Goal: Task Accomplishment & Management: Manage account settings

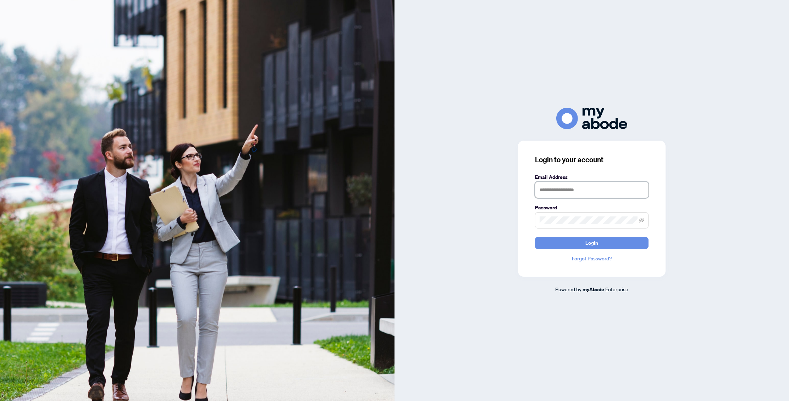
click at [561, 195] on input "text" at bounding box center [591, 190] width 113 height 16
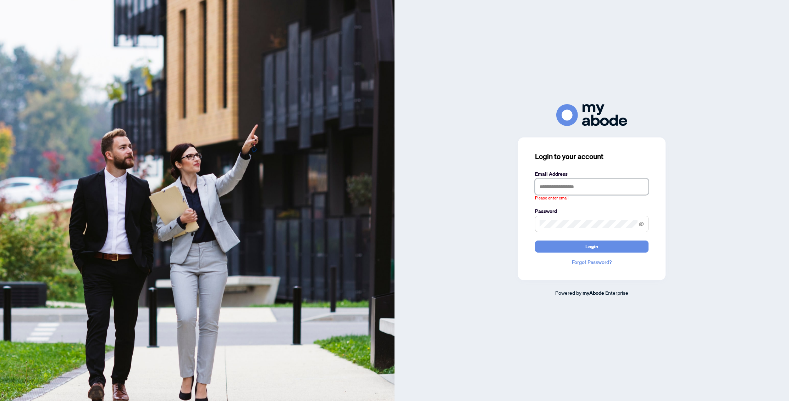
type input "**********"
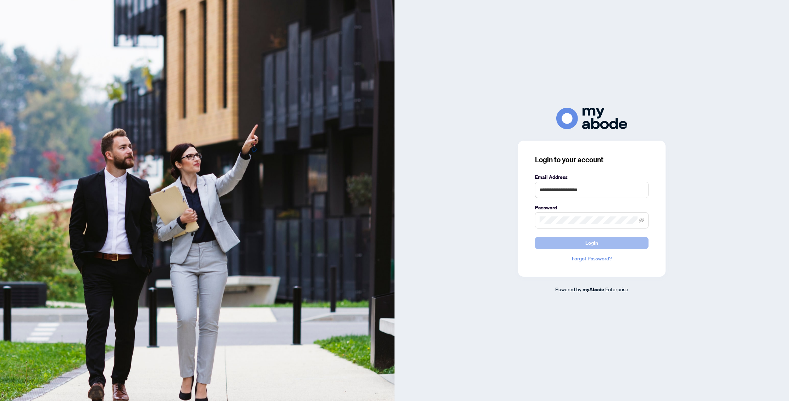
click at [590, 244] on span "Login" at bounding box center [591, 243] width 13 height 11
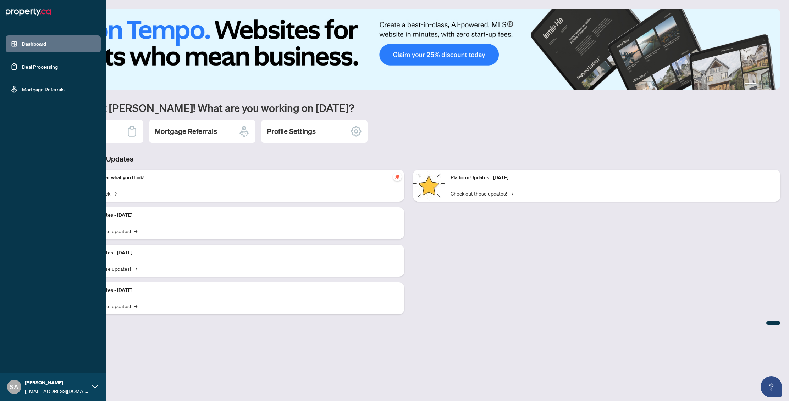
click at [24, 67] on link "Deal Processing" at bounding box center [40, 66] width 36 height 6
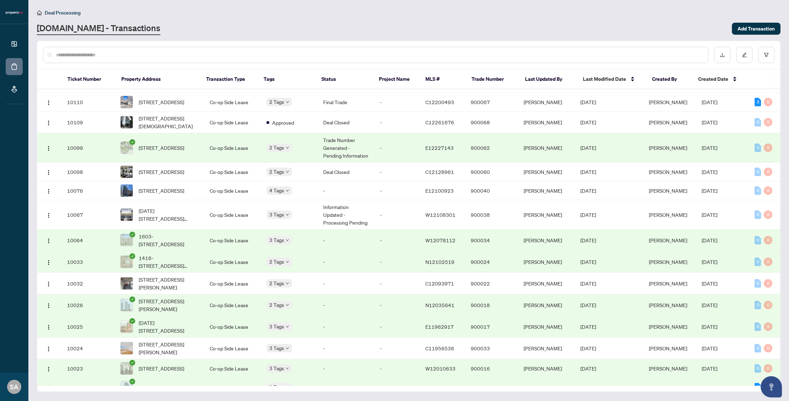
scroll to position [373, 0]
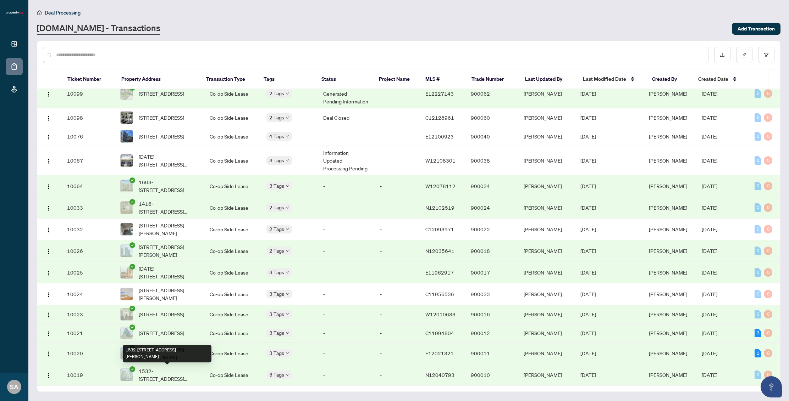
drag, startPoint x: 192, startPoint y: 381, endPoint x: 140, endPoint y: 373, distance: 52.8
click at [140, 373] on span "1532-[STREET_ADDRESS][PERSON_NAME]" at bounding box center [169, 375] width 60 height 16
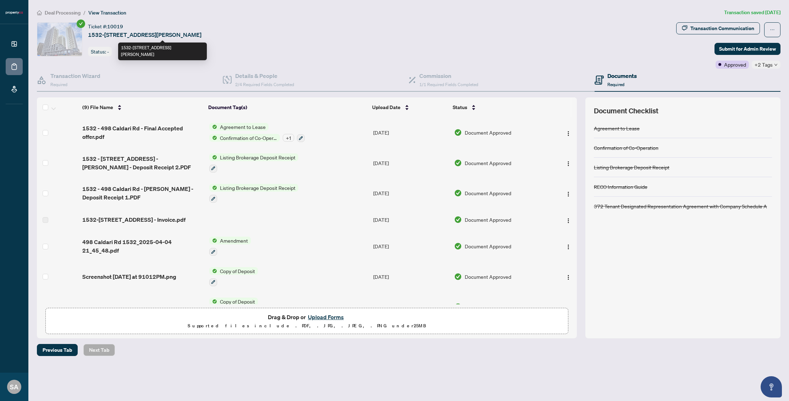
drag, startPoint x: 89, startPoint y: 35, endPoint x: 236, endPoint y: 35, distance: 147.2
click at [201, 35] on span "1532-[STREET_ADDRESS][PERSON_NAME]" at bounding box center [144, 34] width 113 height 9
copy span "1532-[STREET_ADDRESS][PERSON_NAME]"
click at [248, 85] on span "2/4 Required Fields Completed" at bounding box center [264, 84] width 59 height 5
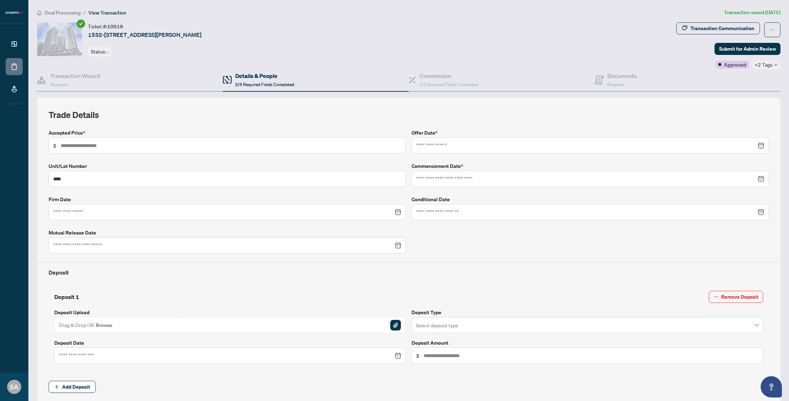
type input "**********"
click at [123, 90] on div "Transaction Wizard Required" at bounding box center [130, 80] width 186 height 23
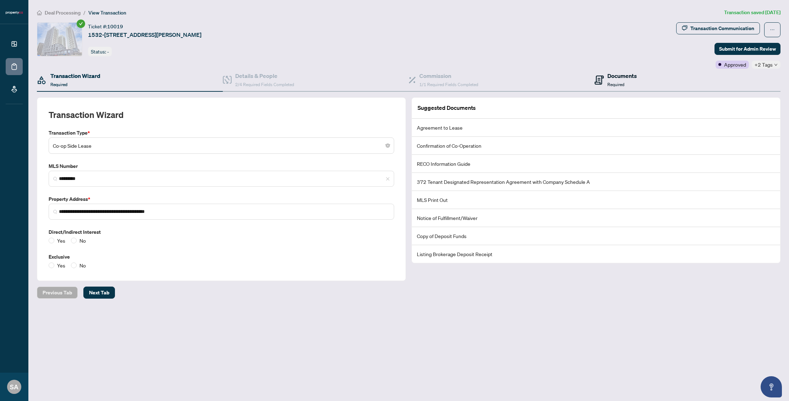
click at [607, 76] on div "Documents Required" at bounding box center [615, 80] width 42 height 17
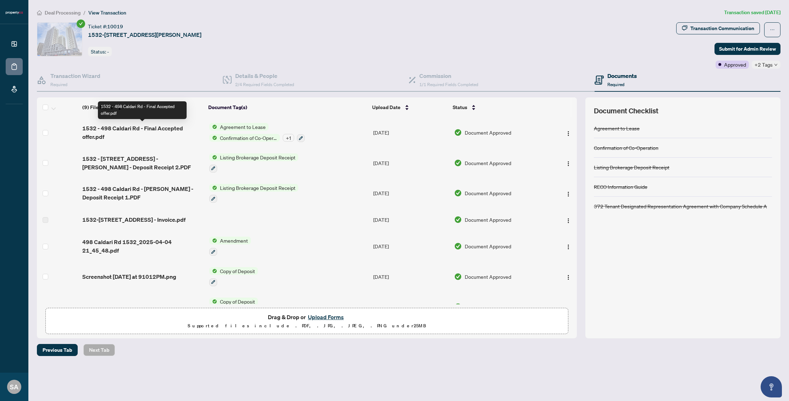
click at [131, 131] on span "1532 - 498 Caldari Rd - Final Accepted offer.pdf" at bounding box center [142, 132] width 121 height 17
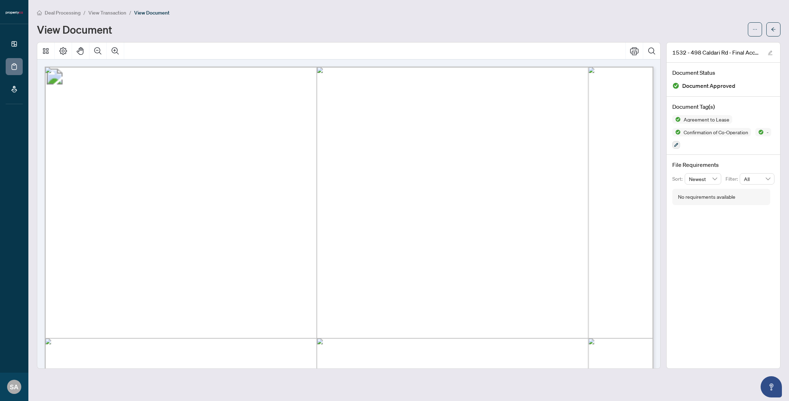
drag, startPoint x: 128, startPoint y: 193, endPoint x: 189, endPoint y: 193, distance: 61.4
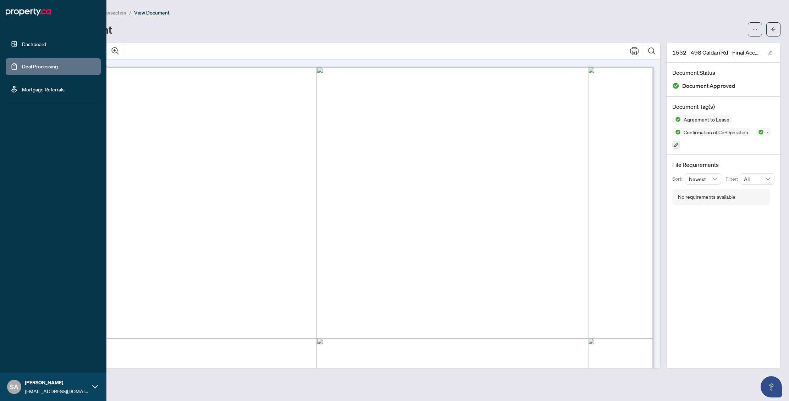
click at [22, 66] on link "Deal Processing" at bounding box center [40, 66] width 36 height 6
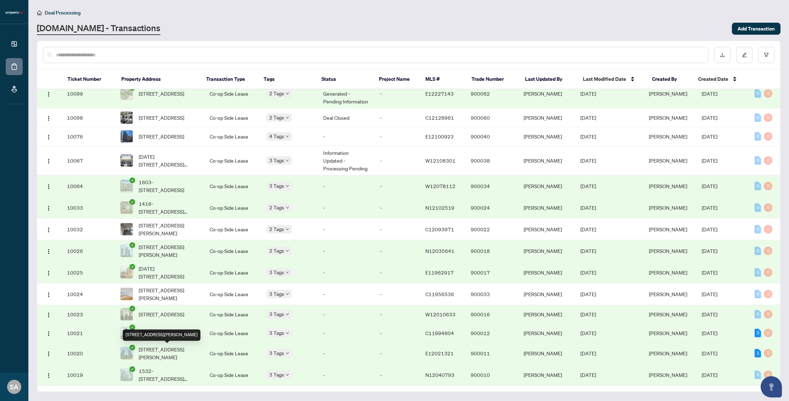
scroll to position [373, 0]
click at [172, 350] on span "[STREET_ADDRESS][PERSON_NAME]" at bounding box center [169, 354] width 60 height 16
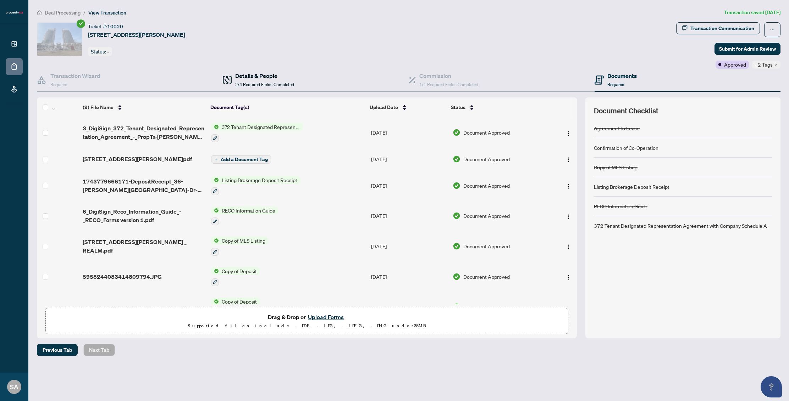
click at [249, 85] on span "2/4 Required Fields Completed" at bounding box center [264, 84] width 59 height 5
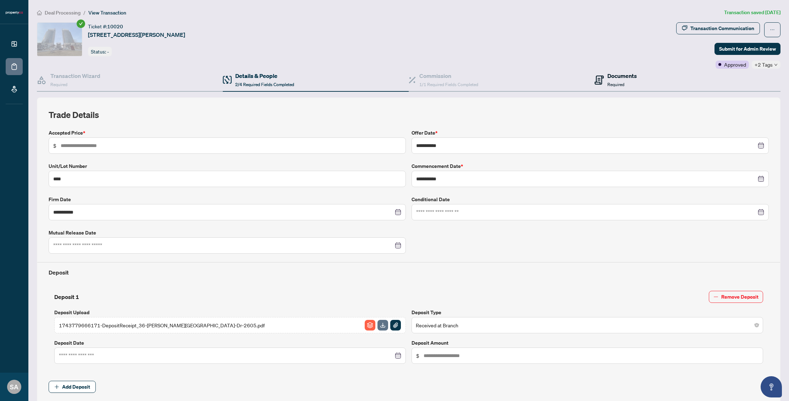
click at [620, 80] on div "Documents Required" at bounding box center [621, 80] width 29 height 17
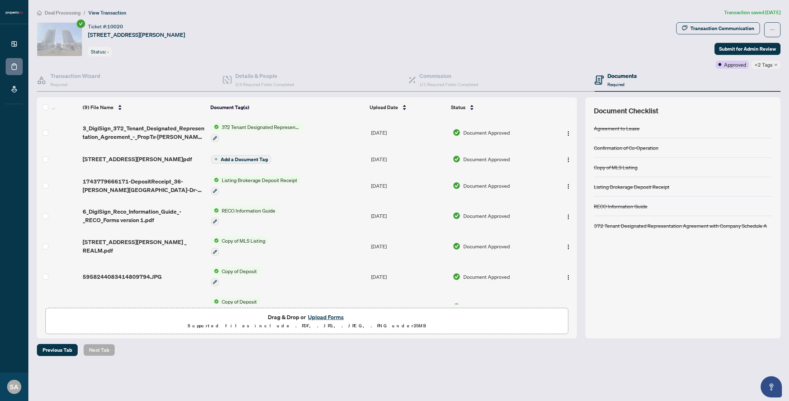
click at [110, 140] on span "3_DigiSign_372_Tenant_Designated_Representation_Agreement_-_PropTx-[PERSON_NAME…" at bounding box center [144, 132] width 122 height 17
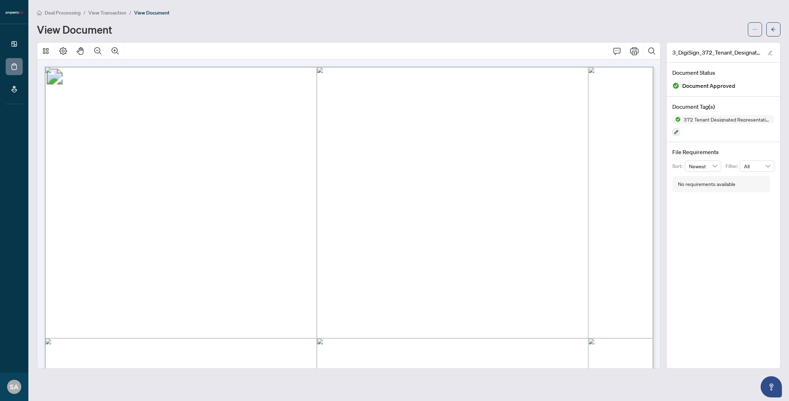
drag, startPoint x: 126, startPoint y: 253, endPoint x: 254, endPoint y: 251, distance: 128.4
click at [254, 251] on span "[PERSON_NAME] [PERSON_NAME], [PERSON_NAME]" at bounding box center [240, 252] width 227 height 9
click at [135, 253] on span "[PERSON_NAME] [PERSON_NAME], [PERSON_NAME]" at bounding box center [240, 252] width 227 height 9
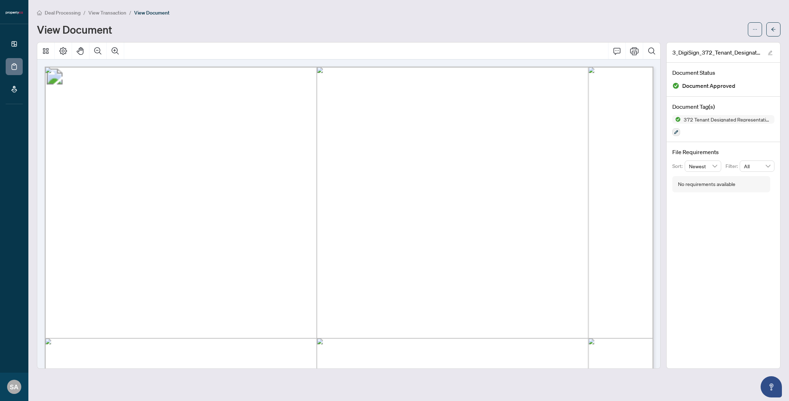
click at [221, 254] on span "[PERSON_NAME] [PERSON_NAME], [PERSON_NAME]" at bounding box center [240, 252] width 227 height 9
click at [258, 250] on span "[PERSON_NAME] [PERSON_NAME], [PERSON_NAME]" at bounding box center [240, 252] width 227 height 9
click at [119, 270] on span "ADDRESS:" at bounding box center [102, 273] width 34 height 10
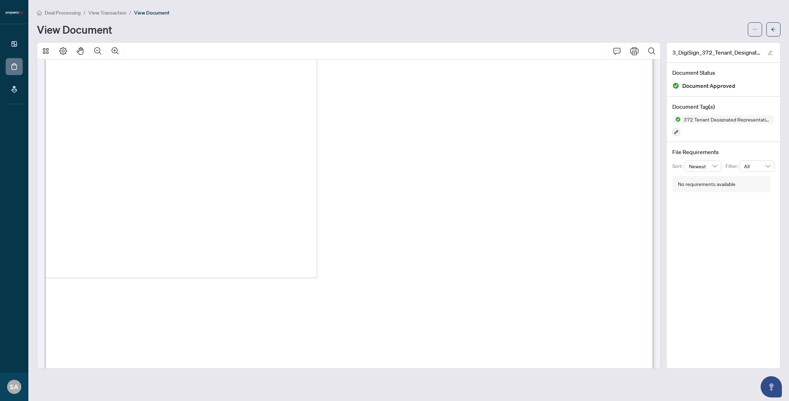
scroll to position [1310, 0]
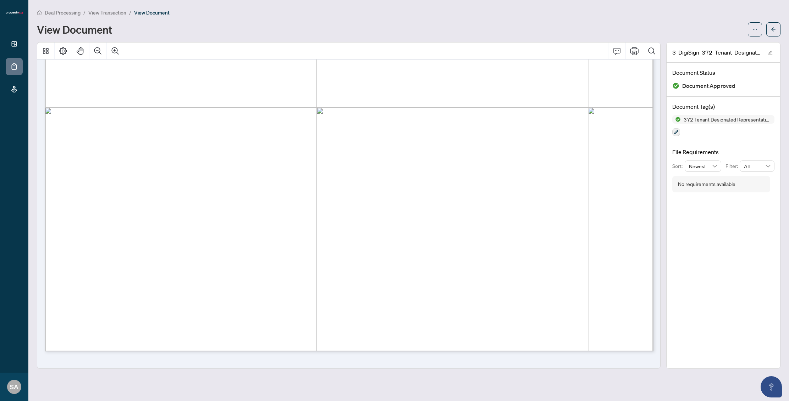
click at [111, 13] on span "View Transaction" at bounding box center [107, 13] width 38 height 6
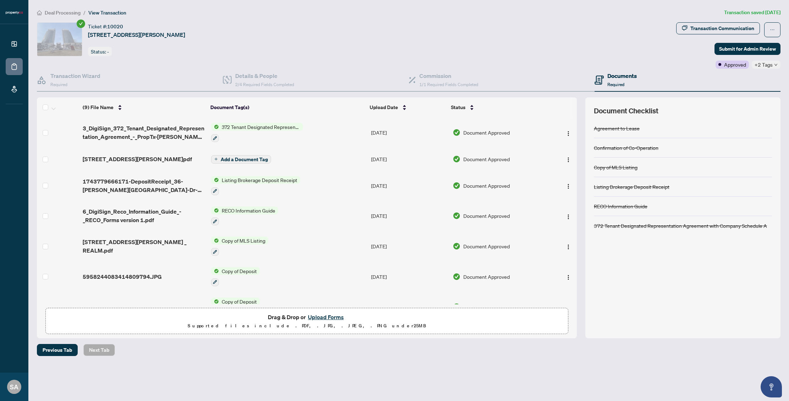
click at [131, 37] on span "[STREET_ADDRESS][PERSON_NAME]" at bounding box center [136, 34] width 97 height 9
drag, startPoint x: 89, startPoint y: 34, endPoint x: 240, endPoint y: 34, distance: 150.7
click at [185, 34] on span "[STREET_ADDRESS][PERSON_NAME]" at bounding box center [136, 34] width 97 height 9
copy span "[STREET_ADDRESS][PERSON_NAME]"
click at [71, 11] on span "Deal Processing" at bounding box center [63, 13] width 36 height 6
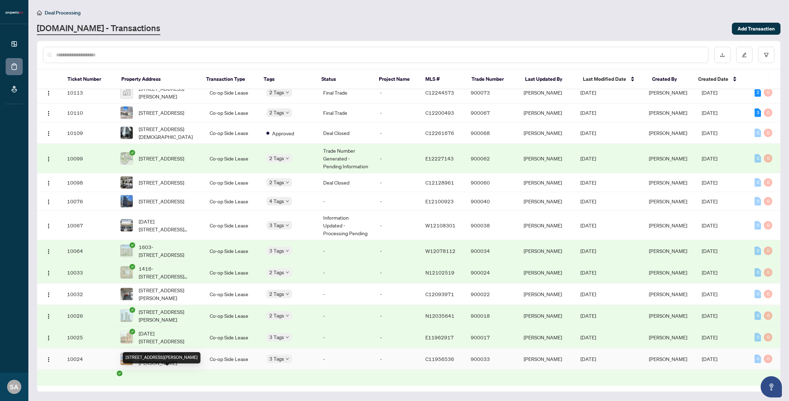
scroll to position [373, 0]
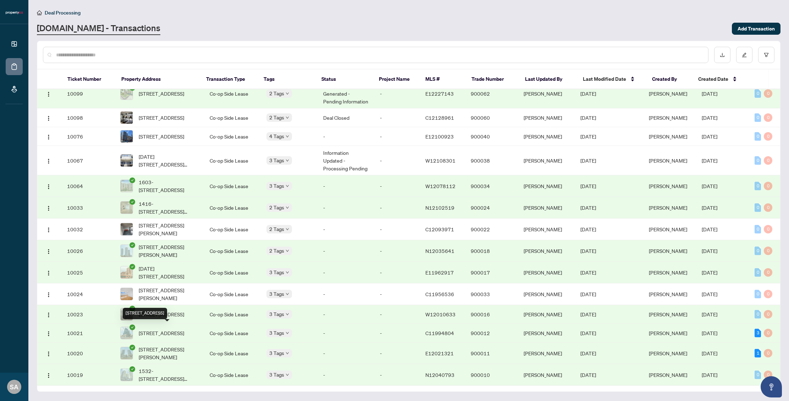
drag, startPoint x: 192, startPoint y: 338, endPoint x: 141, endPoint y: 327, distance: 52.5
click at [141, 329] on span "[STREET_ADDRESS]" at bounding box center [161, 333] width 45 height 8
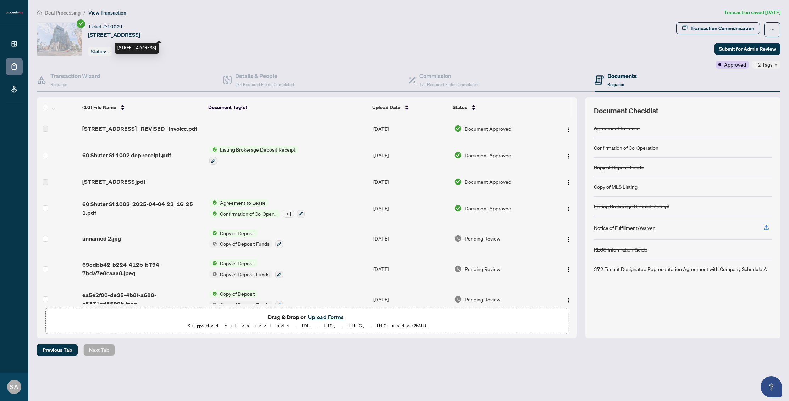
drag, startPoint x: 237, startPoint y: 37, endPoint x: 89, endPoint y: 37, distance: 147.5
click at [89, 37] on div "Ticket #: 10021 [STREET_ADDRESS] Status: -" at bounding box center [355, 39] width 636 height 34
copy span "[STREET_ADDRESS]"
click at [132, 126] on span "[STREET_ADDRESS] - REVISED - Invoice.pdf" at bounding box center [139, 128] width 115 height 9
click at [131, 153] on span "60 Shuter St 1002 dep receipt.pdf" at bounding box center [126, 155] width 89 height 9
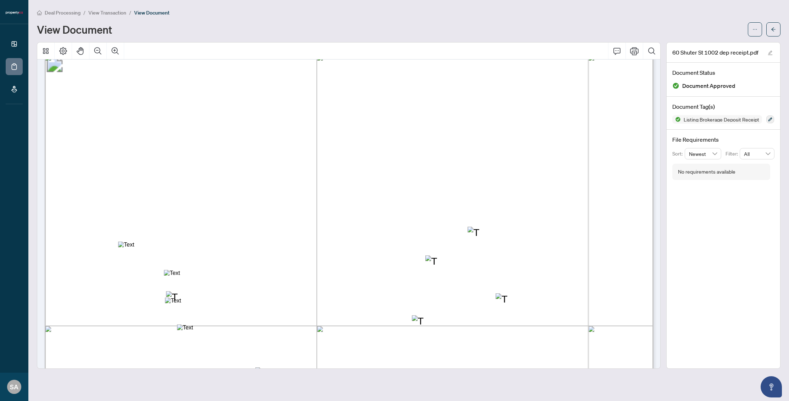
scroll to position [13, 0]
drag, startPoint x: 163, startPoint y: 273, endPoint x: 240, endPoint y: 277, distance: 76.7
click at [235, 272] on div "Annotation: Text" at bounding box center [241, 273] width 154 height 6
click at [228, 274] on div "Annotation: Text" at bounding box center [241, 273] width 154 height 6
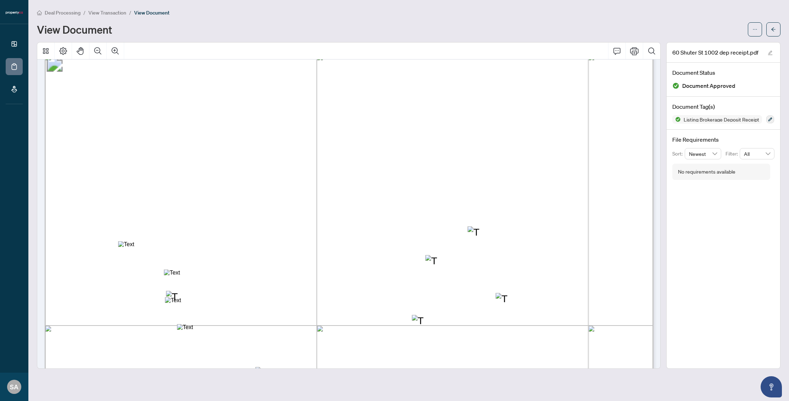
click at [228, 274] on div "Annotation: Text" at bounding box center [241, 273] width 154 height 6
click at [176, 274] on div "Annotation: Text" at bounding box center [241, 273] width 154 height 6
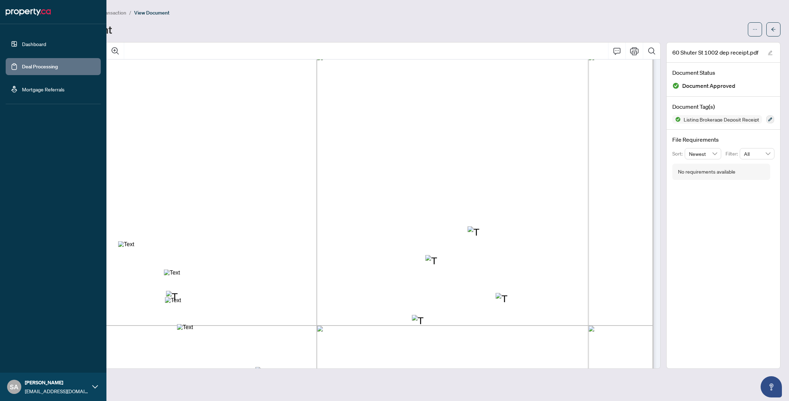
click at [22, 67] on link "Deal Processing" at bounding box center [40, 66] width 36 height 6
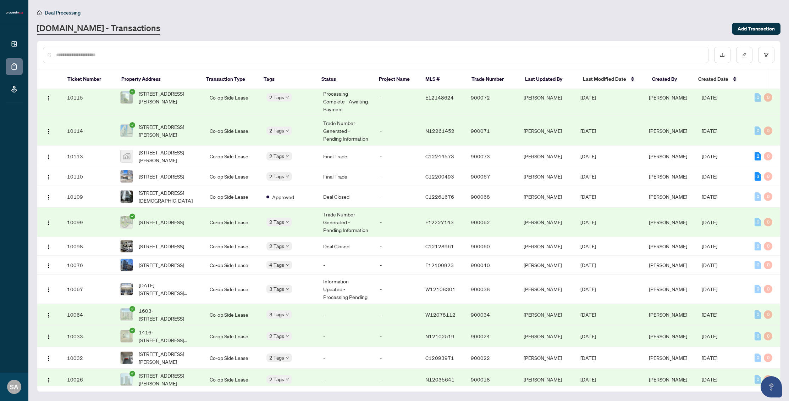
scroll to position [373, 0]
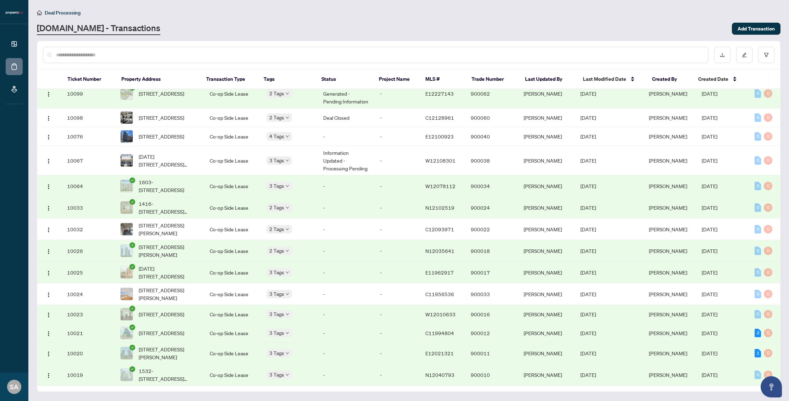
click at [176, 311] on span "[STREET_ADDRESS]" at bounding box center [161, 315] width 45 height 8
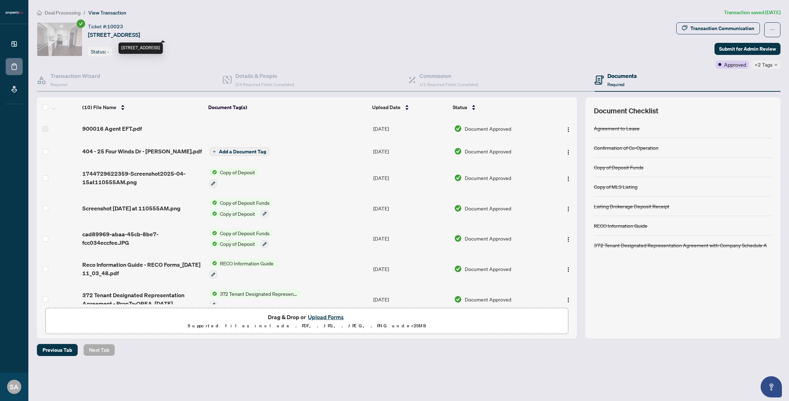
drag, startPoint x: 88, startPoint y: 34, endPoint x: 145, endPoint y: 34, distance: 57.1
click at [140, 34] on span "[STREET_ADDRESS]" at bounding box center [114, 34] width 52 height 9
click at [238, 34] on div "Ticket #: 10023 [STREET_ADDRESS] Status: -" at bounding box center [355, 39] width 636 height 34
copy span "[STREET_ADDRESS]"
click at [158, 170] on span "1744729622359-Screenshot2025-04-15at110555AM.png" at bounding box center [142, 178] width 121 height 17
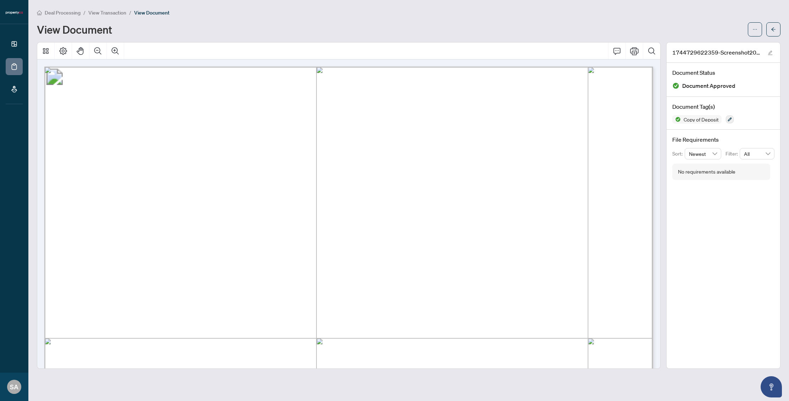
click at [126, 12] on span "View Transaction" at bounding box center [107, 13] width 38 height 6
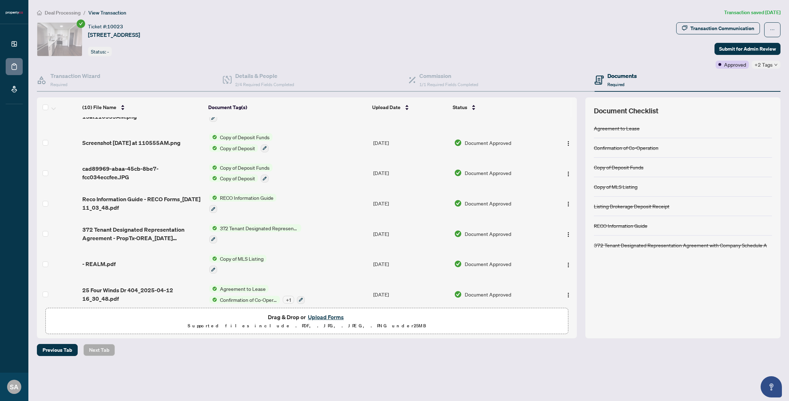
scroll to position [66, 0]
click at [159, 233] on span "372 Tenant Designated Representation Agreement - PropTx-OREA_[DATE] 11_03_38.pdf" at bounding box center [142, 233] width 121 height 17
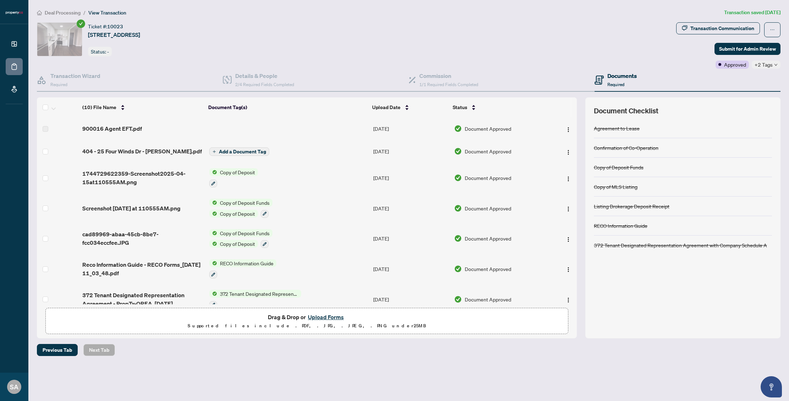
click at [64, 10] on span "Deal Processing" at bounding box center [63, 13] width 36 height 6
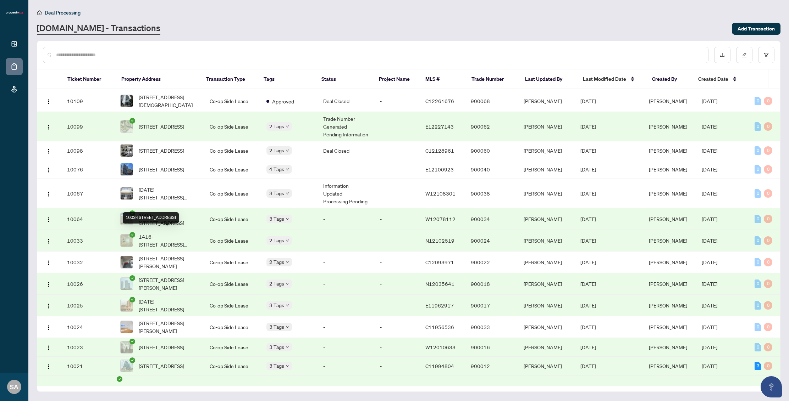
scroll to position [373, 0]
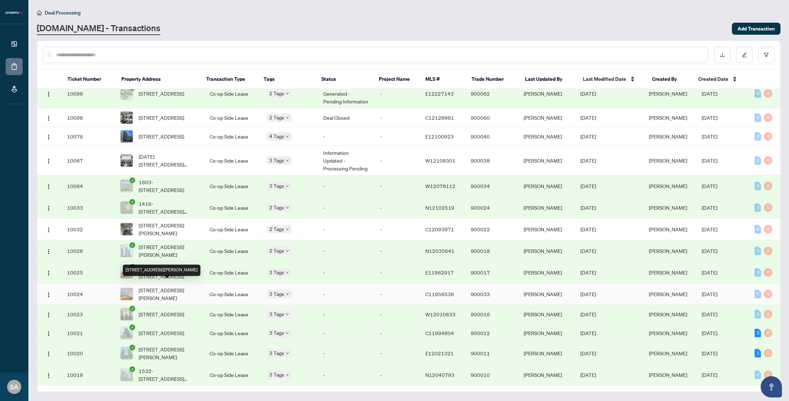
click at [173, 287] on span "[STREET_ADDRESS][PERSON_NAME]" at bounding box center [169, 295] width 60 height 16
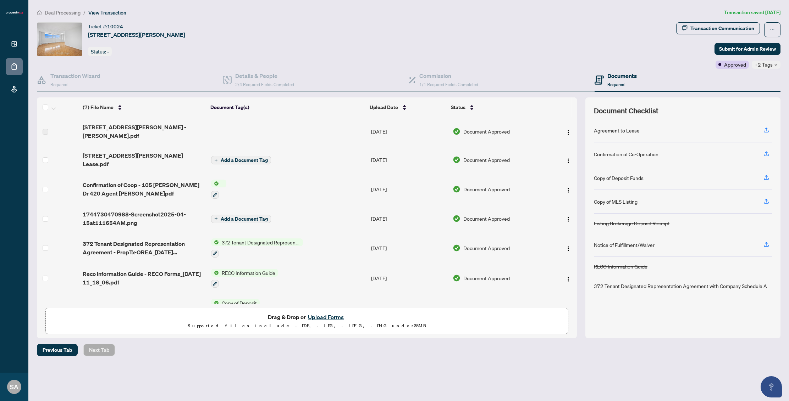
drag, startPoint x: 239, startPoint y: 35, endPoint x: 87, endPoint y: 36, distance: 152.5
click at [87, 36] on div "Ticket #: 10024 [STREET_ADDRESS][PERSON_NAME] Status: -" at bounding box center [355, 39] width 636 height 34
copy span "[STREET_ADDRESS][PERSON_NAME]"
click at [92, 151] on span "[STREET_ADDRESS][PERSON_NAME] Lease.pdf" at bounding box center [144, 159] width 122 height 17
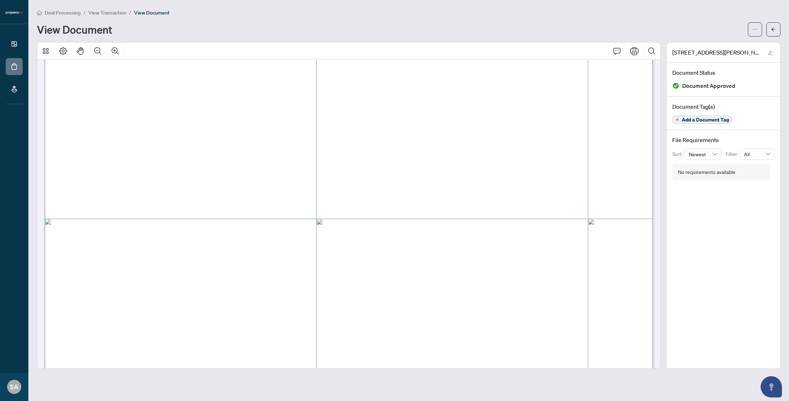
scroll to position [391, 0]
click at [64, 12] on span "Deal Processing" at bounding box center [63, 13] width 36 height 6
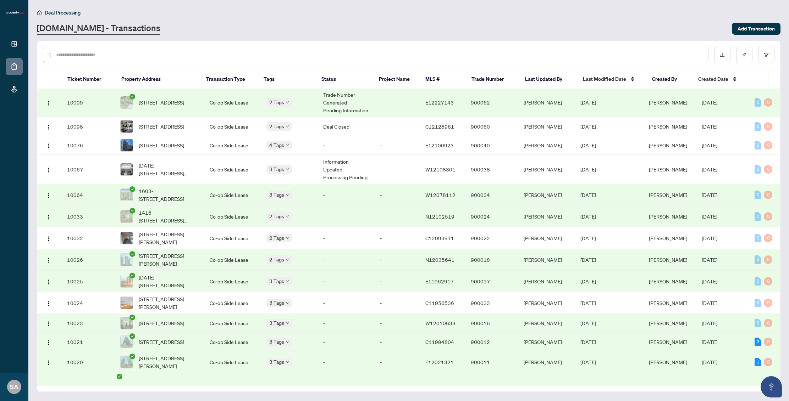
scroll to position [373, 0]
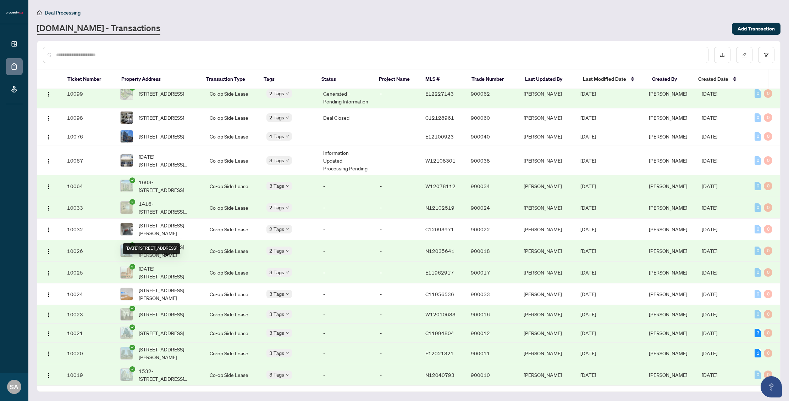
click at [176, 265] on span "[DATE][STREET_ADDRESS]" at bounding box center [169, 273] width 60 height 16
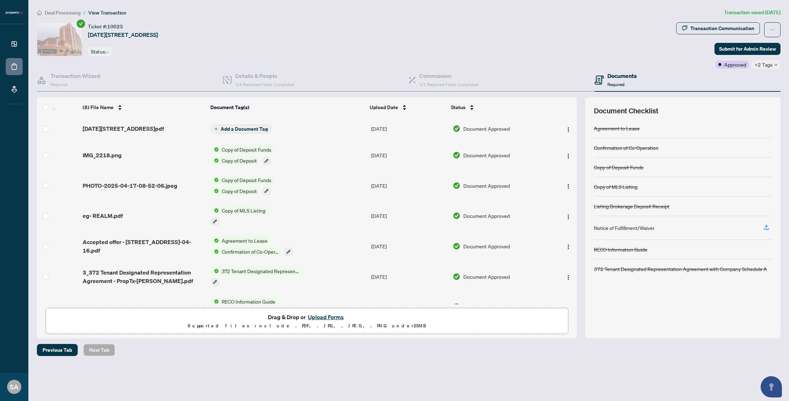
click at [88, 12] on ol "Deal Processing / View Transaction" at bounding box center [379, 13] width 684 height 8
click at [68, 12] on span "Deal Processing" at bounding box center [63, 13] width 36 height 6
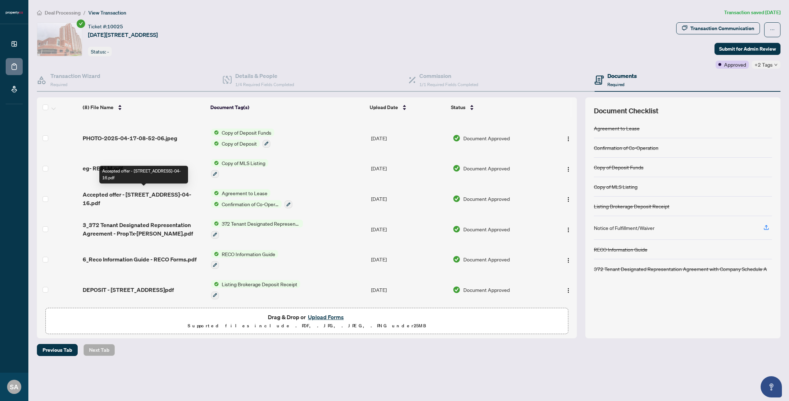
click at [148, 197] on span "Accepted offer - [STREET_ADDRESS]-04-16.pdf" at bounding box center [144, 198] width 122 height 17
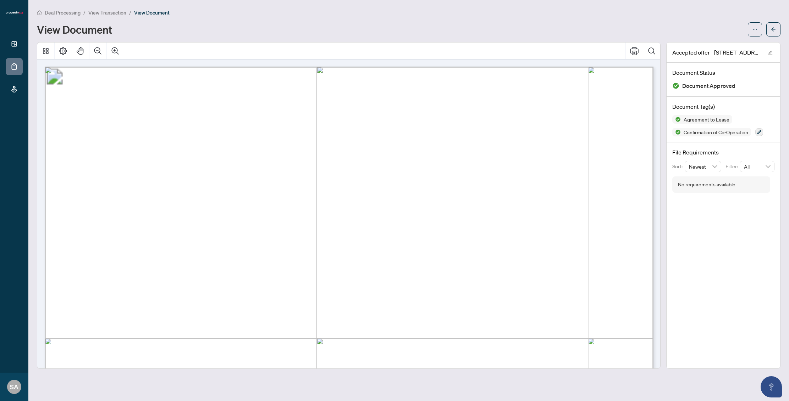
drag, startPoint x: 129, startPoint y: 194, endPoint x: 204, endPoint y: 195, distance: 74.5
drag, startPoint x: 220, startPoint y: 194, endPoint x: 72, endPoint y: 196, distance: 147.2
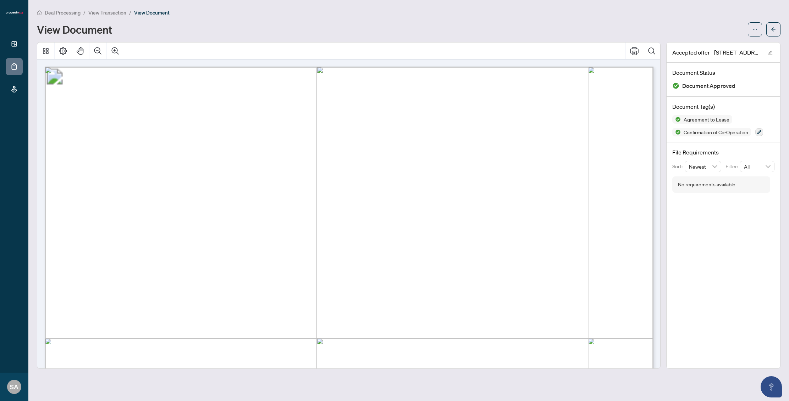
click at [114, 16] on div "Deal Processing / View Transaction / View Document View Document" at bounding box center [408, 23] width 743 height 28
click at [114, 15] on span "View Transaction" at bounding box center [107, 13] width 38 height 6
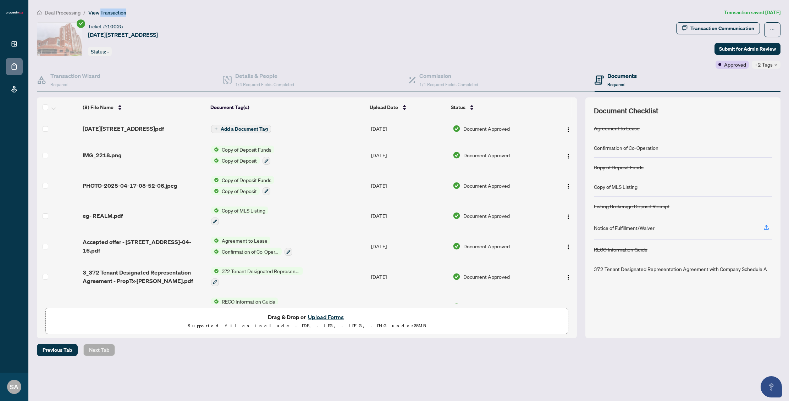
click at [118, 36] on span "[DATE][STREET_ADDRESS]" at bounding box center [123, 34] width 70 height 9
drag, startPoint x: 89, startPoint y: 35, endPoint x: 245, endPoint y: 37, distance: 156.1
click at [245, 37] on div "Ticket #: 10025 [DATE][STREET_ADDRESS] Status: -" at bounding box center [355, 39] width 636 height 34
copy span "[DATE][STREET_ADDRESS]"
click at [57, 13] on span "Deal Processing" at bounding box center [63, 13] width 36 height 6
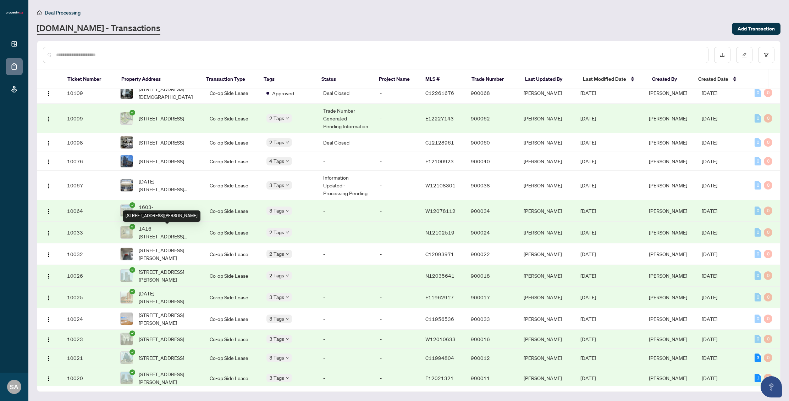
scroll to position [373, 0]
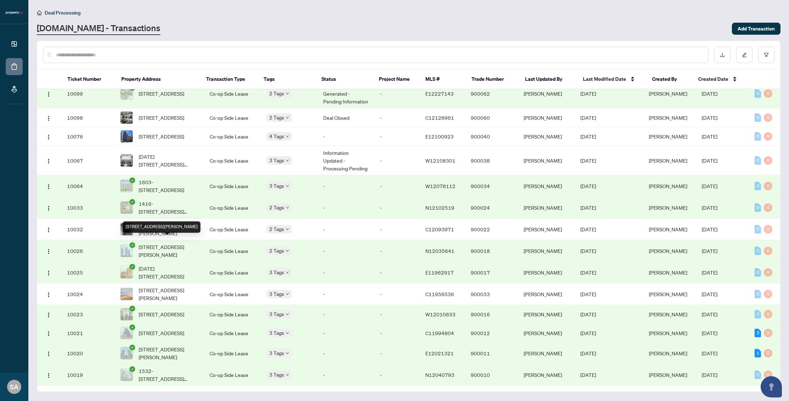
click at [188, 246] on span "[STREET_ADDRESS][PERSON_NAME]" at bounding box center [169, 251] width 60 height 16
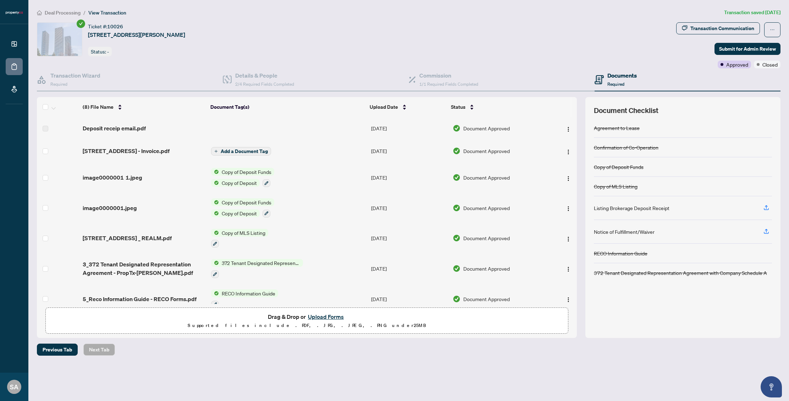
drag, startPoint x: 88, startPoint y: 35, endPoint x: 245, endPoint y: 34, distance: 157.5
click at [245, 34] on div "Ticket #: 10026 [STREET_ADDRESS][PERSON_NAME] Status: -" at bounding box center [355, 39] width 636 height 34
copy span "[STREET_ADDRESS][PERSON_NAME]"
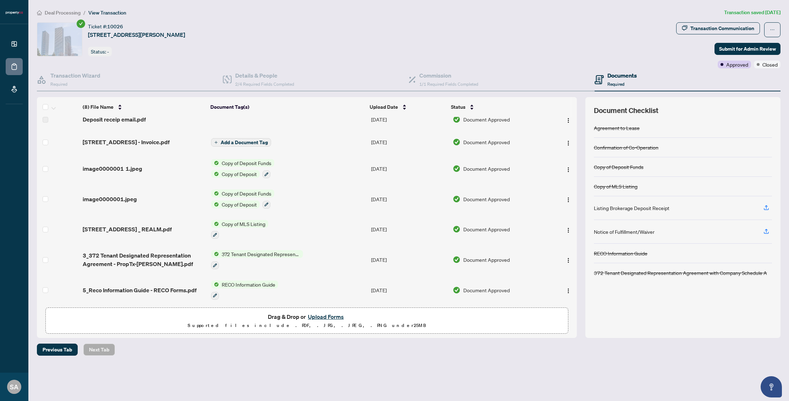
click at [145, 264] on span "3_372 Tenant Designated Representation Agreement - PropTx-[PERSON_NAME].pdf" at bounding box center [144, 259] width 122 height 17
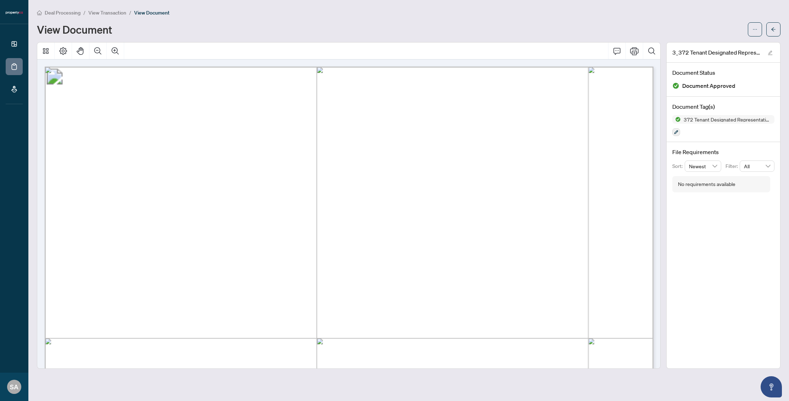
click at [70, 14] on span "Deal Processing" at bounding box center [63, 13] width 36 height 6
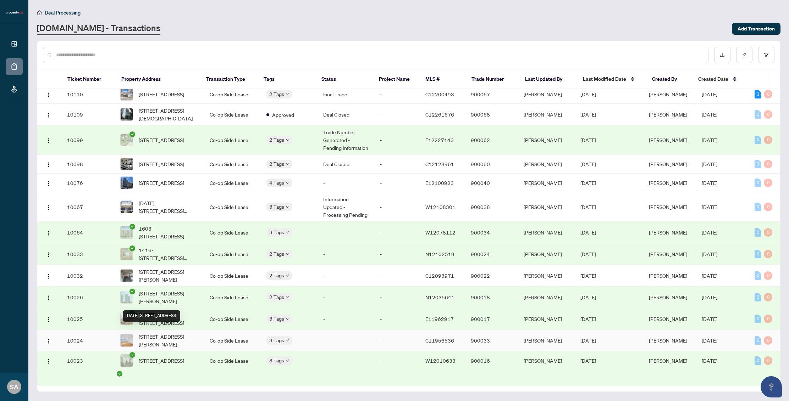
scroll to position [307, 0]
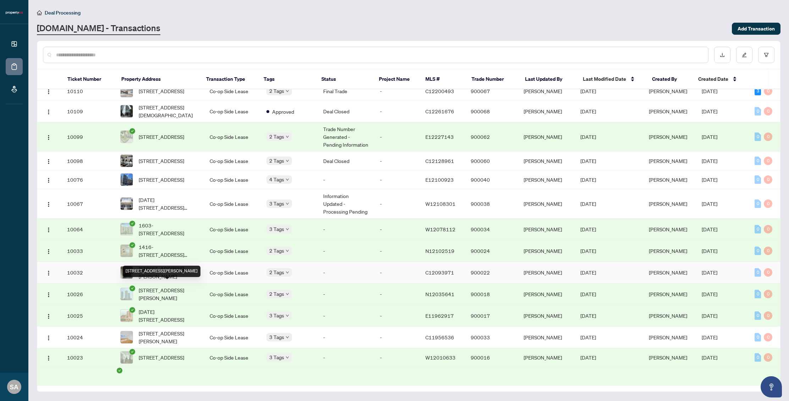
click at [171, 281] on span "[STREET_ADDRESS][PERSON_NAME]" at bounding box center [169, 273] width 60 height 16
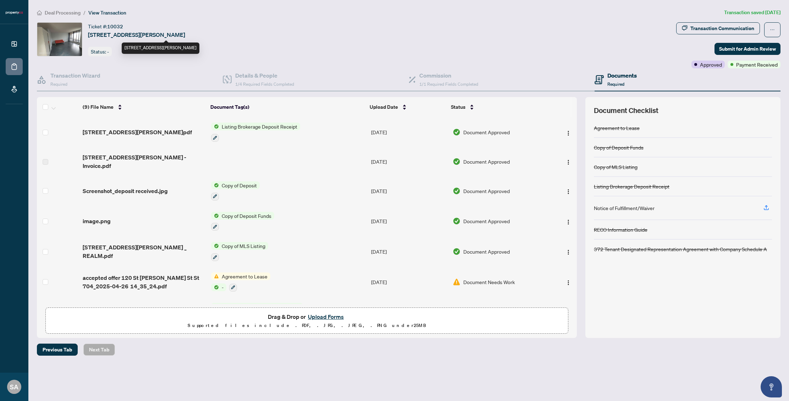
drag, startPoint x: 89, startPoint y: 36, endPoint x: 243, endPoint y: 34, distance: 153.6
click at [185, 34] on span "[STREET_ADDRESS][PERSON_NAME]" at bounding box center [136, 34] width 97 height 9
copy span "[STREET_ADDRESS][PERSON_NAME]"
click at [122, 274] on span "accepted offer 120 St [PERSON_NAME] St St 704_2025-04-26 14_35_24.pdf" at bounding box center [144, 282] width 122 height 17
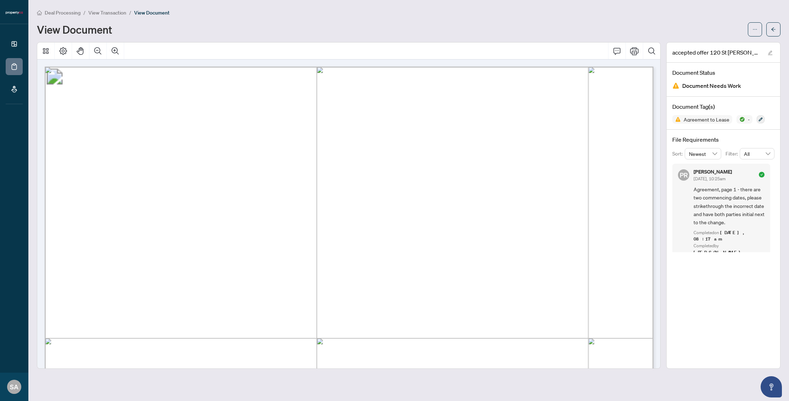
drag, startPoint x: 129, startPoint y: 192, endPoint x: 227, endPoint y: 193, distance: 97.9
click at [227, 193] on span "Alekhin [PERSON_NAME], [PERSON_NAME]" at bounding box center [225, 193] width 195 height 9
click at [60, 15] on span "Deal Processing" at bounding box center [63, 13] width 36 height 6
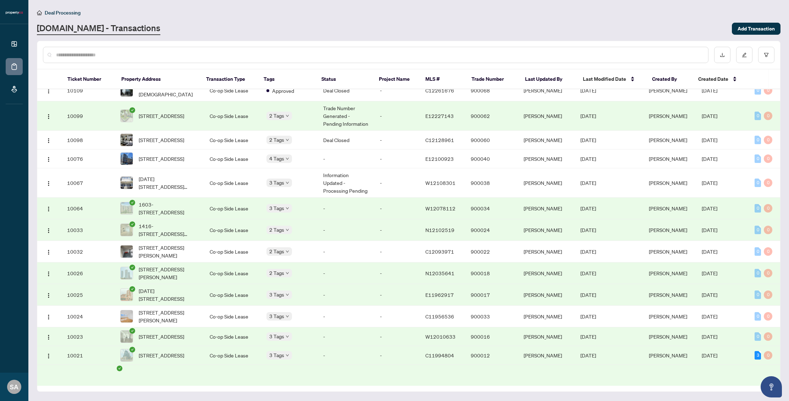
scroll to position [329, 0]
click at [192, 237] on span "1416-[STREET_ADDRESS][PERSON_NAME]" at bounding box center [169, 229] width 60 height 16
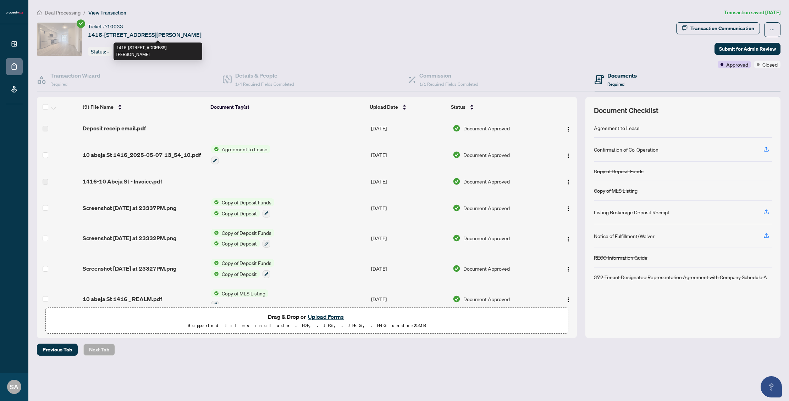
drag, startPoint x: 89, startPoint y: 36, endPoint x: 228, endPoint y: 35, distance: 139.0
click at [228, 35] on div "Ticket #: 10033 [STREET_ADDRESS][PERSON_NAME][PERSON_NAME] Status: -" at bounding box center [355, 39] width 636 height 34
copy span "1416-[STREET_ADDRESS][PERSON_NAME]"
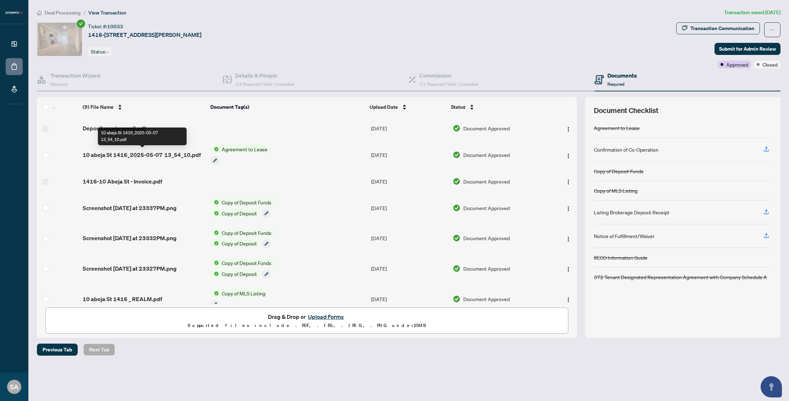
click at [141, 155] on span "10 abeja St 1416_2025-05-07 13_54_10.pdf" at bounding box center [142, 155] width 118 height 9
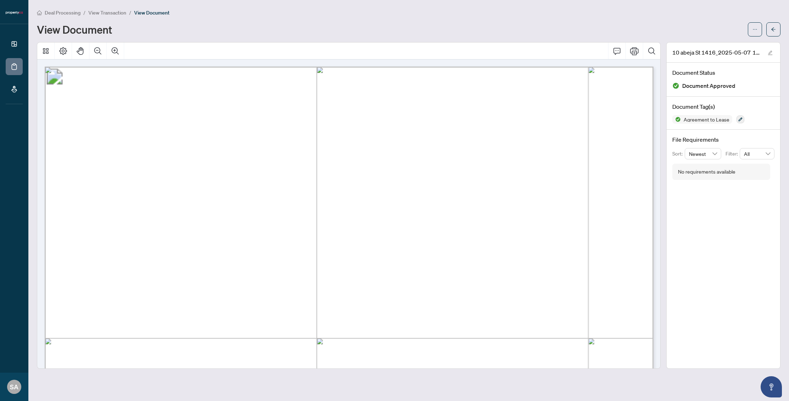
drag, startPoint x: 141, startPoint y: 212, endPoint x: 198, endPoint y: 211, distance: 57.5
click at [198, 211] on span "VATHANI PERAMAKUMAR, PERAMAKUMAR SATHURUKULASINGAM" at bounding box center [291, 213] width 299 height 14
drag, startPoint x: 128, startPoint y: 192, endPoint x: 300, endPoint y: 194, distance: 171.7
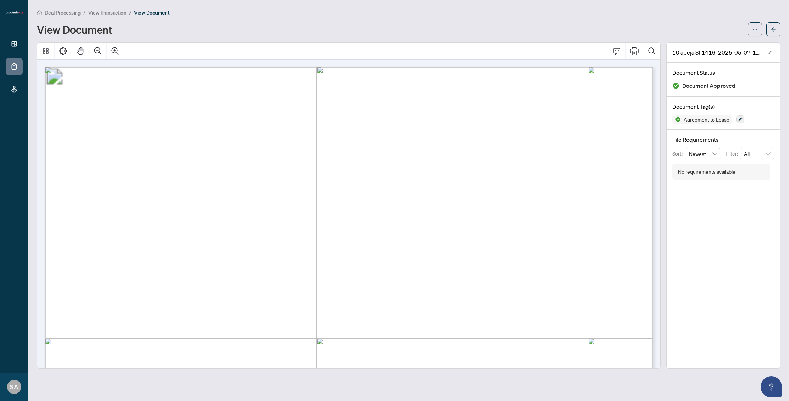
click at [300, 194] on span "[PERSON_NAME], [PERSON_NAME] [PERSON_NAME]" at bounding box center [241, 193] width 227 height 14
click at [55, 12] on span "Deal Processing" at bounding box center [63, 13] width 36 height 6
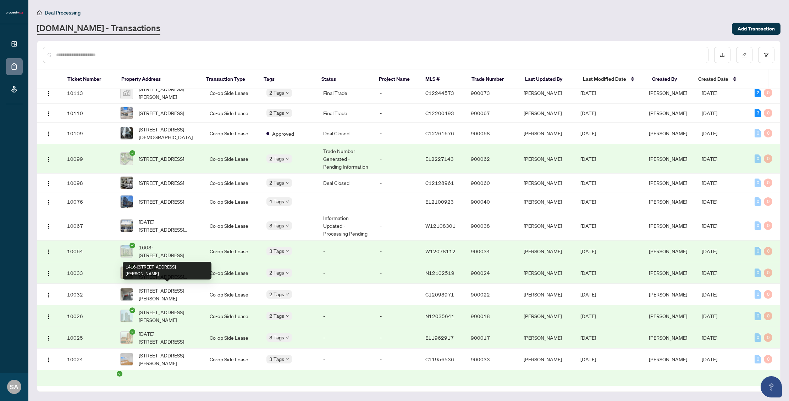
scroll to position [286, 0]
click at [179, 259] on span "1603-[STREET_ADDRESS]" at bounding box center [169, 251] width 60 height 16
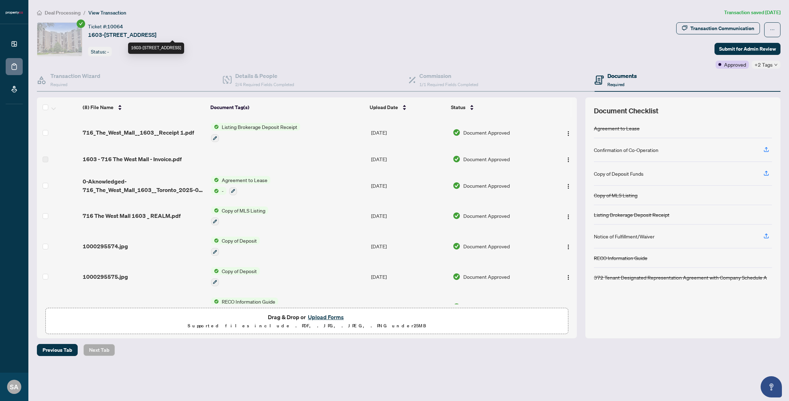
drag, startPoint x: 259, startPoint y: 34, endPoint x: 88, endPoint y: 35, distance: 170.9
click at [88, 35] on div "Ticket #: 10064 [STREET_ADDRESS] Status: -" at bounding box center [355, 39] width 636 height 34
copy span "1603-[STREET_ADDRESS]"
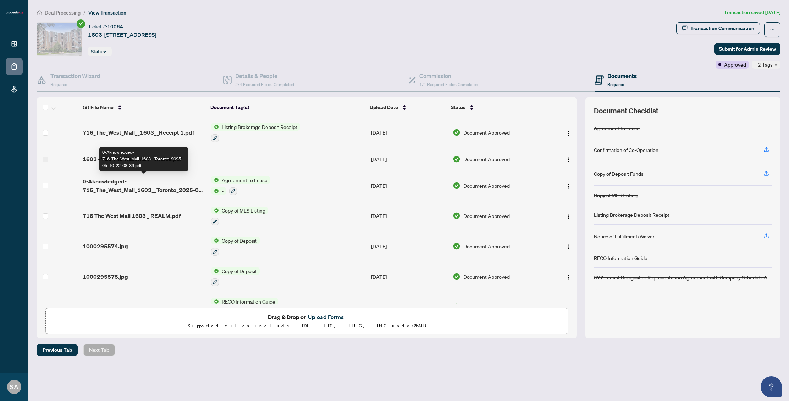
click at [122, 187] on span "0-Aknowledged-716_The_West_Mall_1603__Toronto_2025-05-10_22_08_39.pdf" at bounding box center [144, 185] width 122 height 17
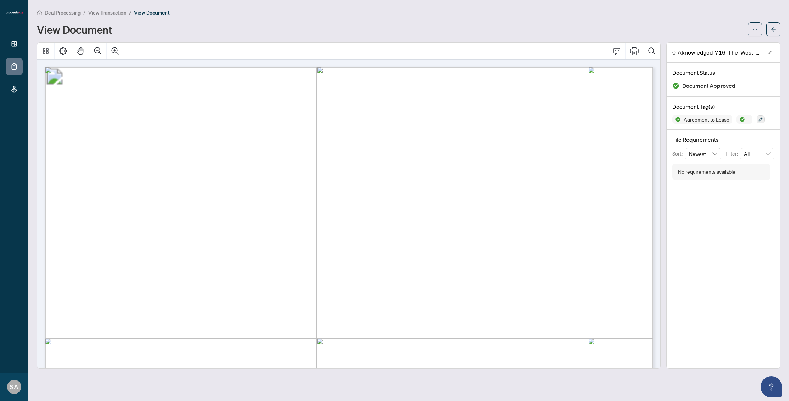
drag, startPoint x: 130, startPoint y: 170, endPoint x: 198, endPoint y: 172, distance: 68.1
drag, startPoint x: 199, startPoint y: 172, endPoint x: 46, endPoint y: 187, distance: 153.5
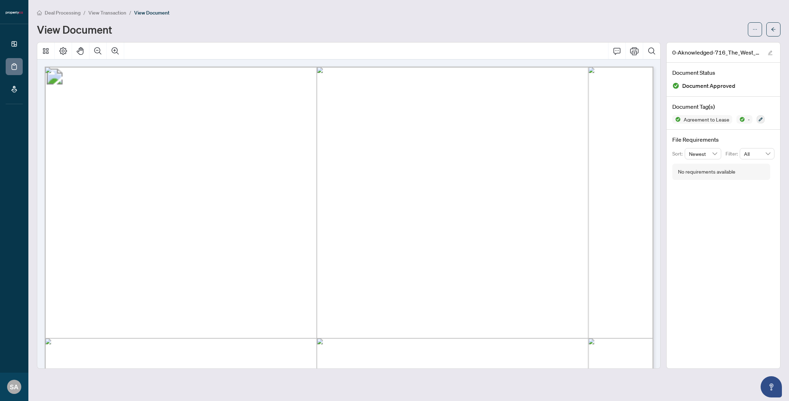
click at [59, 14] on span "Deal Processing" at bounding box center [63, 13] width 36 height 6
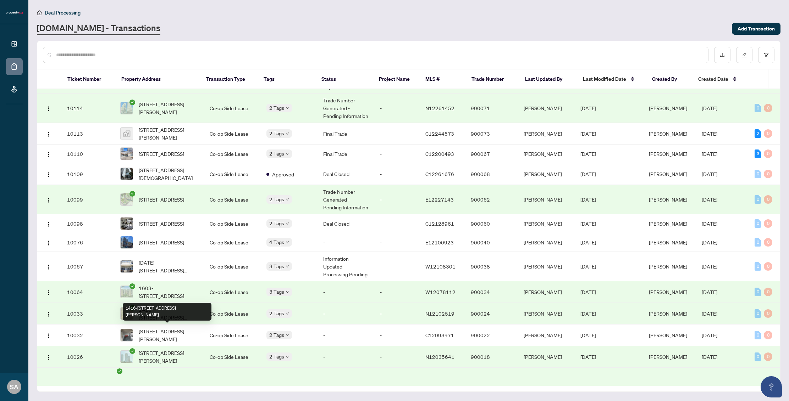
scroll to position [246, 0]
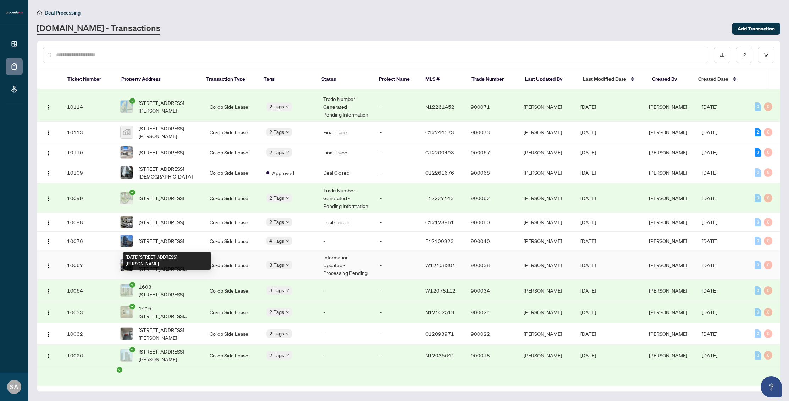
click at [186, 273] on span "[DATE][STREET_ADDRESS][PERSON_NAME]" at bounding box center [169, 265] width 60 height 16
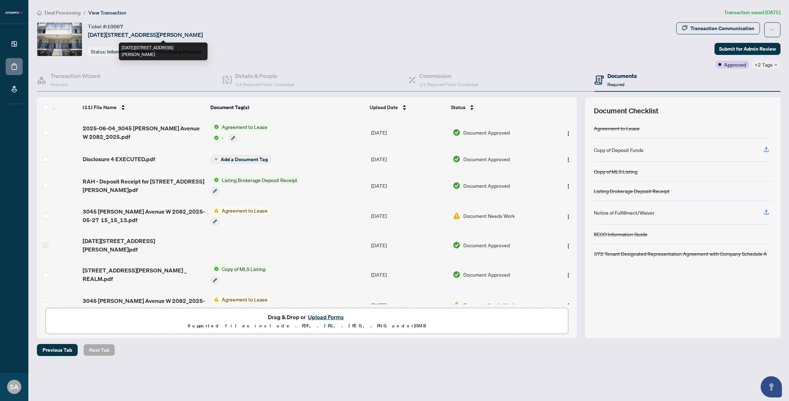
drag, startPoint x: 239, startPoint y: 35, endPoint x: 88, endPoint y: 35, distance: 151.8
click at [88, 35] on div "Ticket #: 10067 [DATE][STREET_ADDRESS][PERSON_NAME] Status: Information Updated…" at bounding box center [355, 39] width 636 height 34
click at [156, 136] on span "2025-06-04_3045 [PERSON_NAME] Avenue W 2082_2025.pdf" at bounding box center [144, 132] width 122 height 17
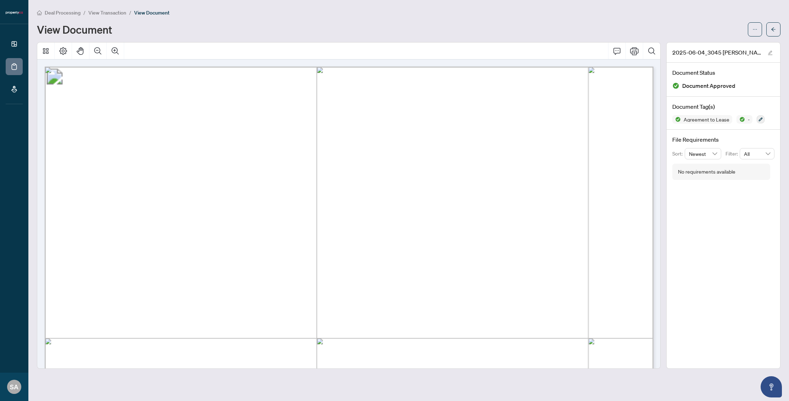
click at [71, 11] on span "Deal Processing" at bounding box center [63, 13] width 36 height 6
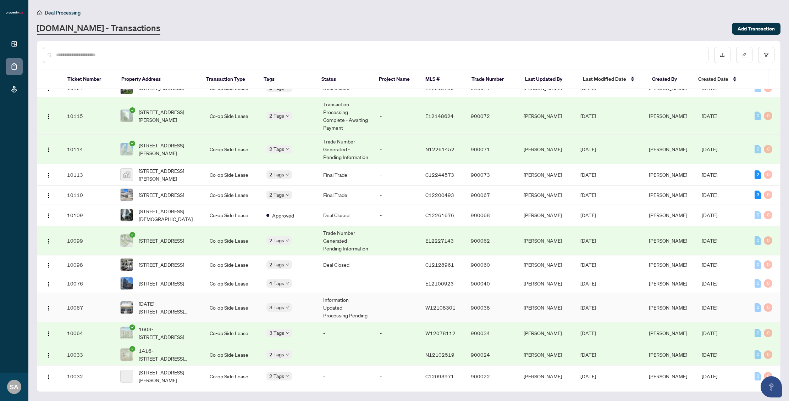
scroll to position [210, 0]
click at [184, 286] on span "[STREET_ADDRESS]" at bounding box center [161, 282] width 45 height 8
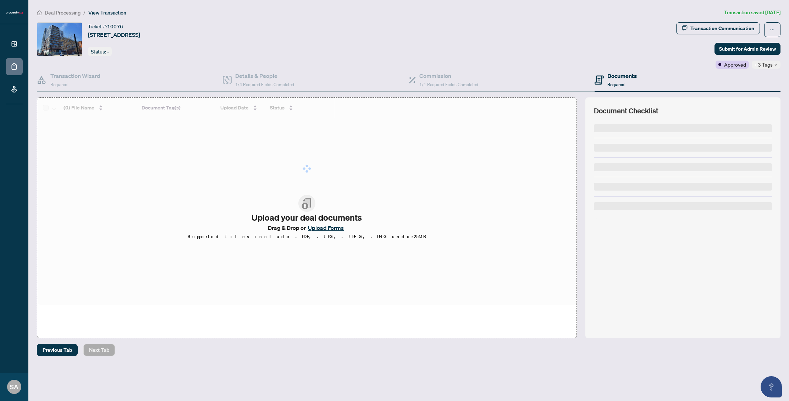
click at [140, 33] on span "[STREET_ADDRESS]" at bounding box center [114, 34] width 52 height 9
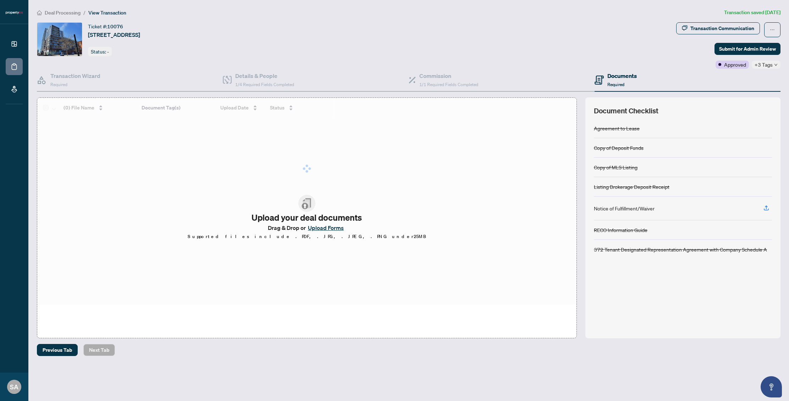
drag, startPoint x: 89, startPoint y: 35, endPoint x: 236, endPoint y: 34, distance: 146.5
click at [236, 34] on div "Ticket #: [STREET_ADDRESS] Status: -" at bounding box center [355, 39] width 636 height 34
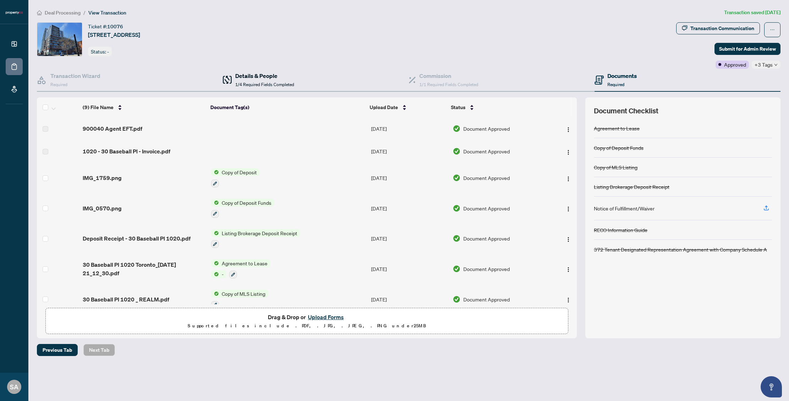
click at [248, 74] on h4 "Details & People" at bounding box center [264, 76] width 59 height 9
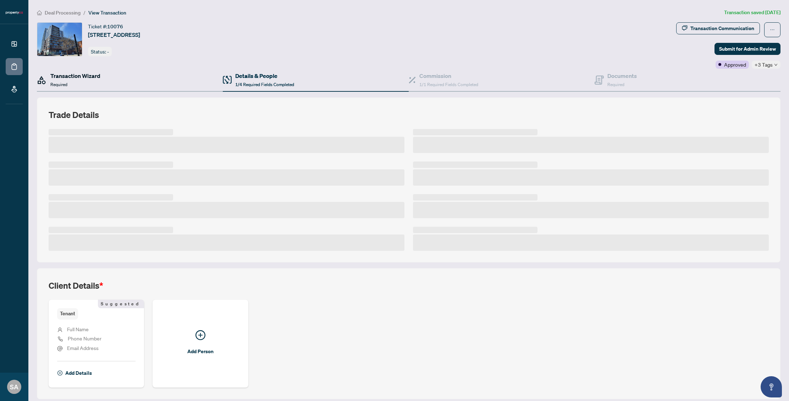
click at [99, 77] on h4 "Transaction Wizard" at bounding box center [75, 76] width 50 height 9
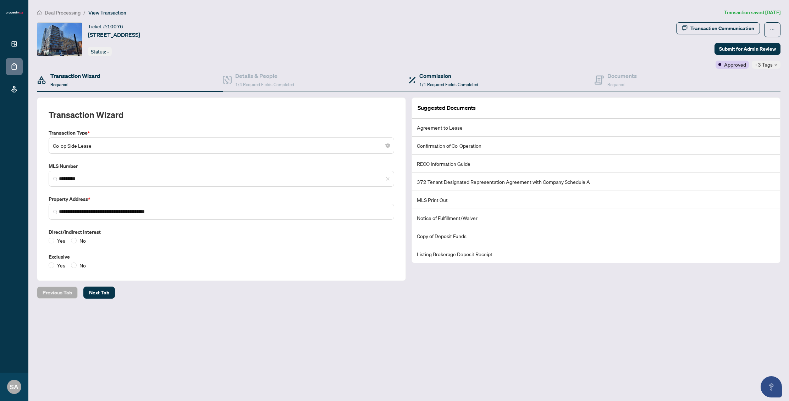
click at [592, 87] on div "Commission 1/1 Required Fields Completed" at bounding box center [502, 80] width 186 height 23
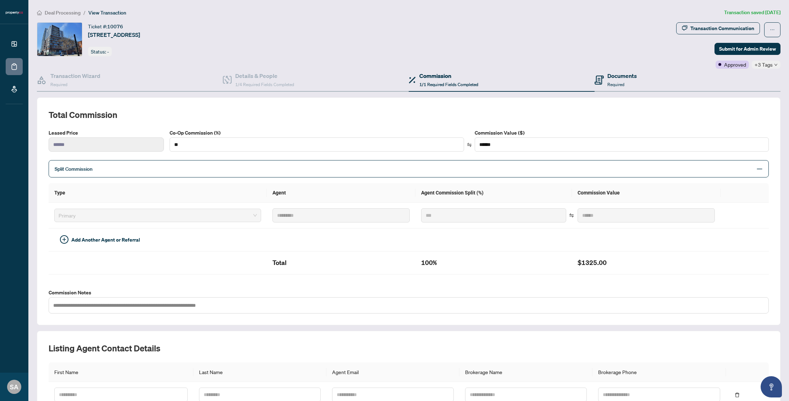
click at [640, 70] on div "Documents Required" at bounding box center [687, 80] width 186 height 23
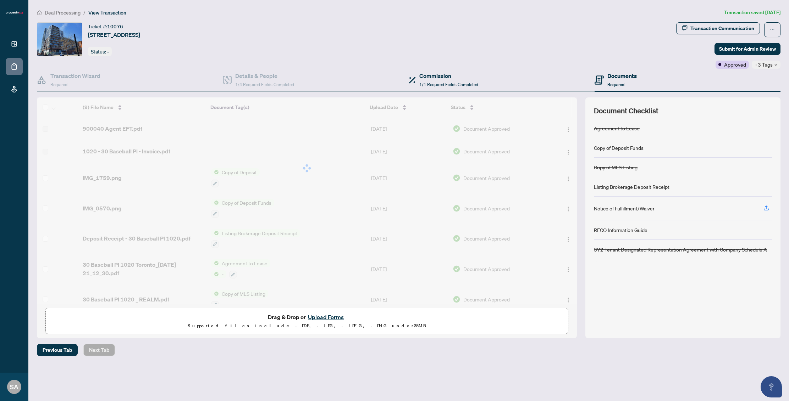
click at [482, 74] on div "Commission 1/1 Required Fields Completed" at bounding box center [502, 80] width 186 height 23
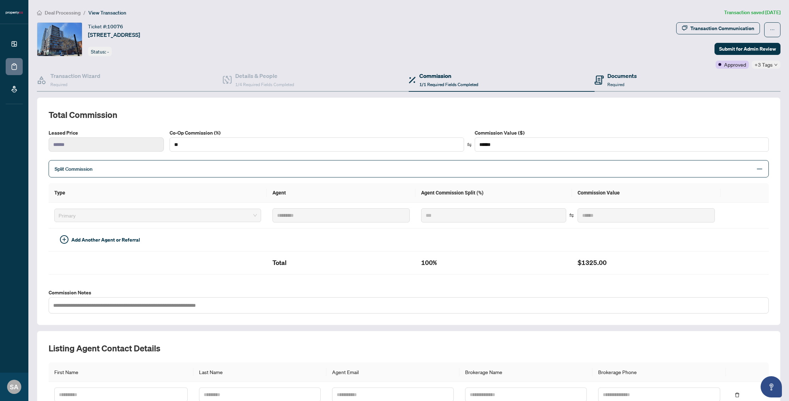
click at [638, 77] on div "Documents Required" at bounding box center [687, 80] width 186 height 23
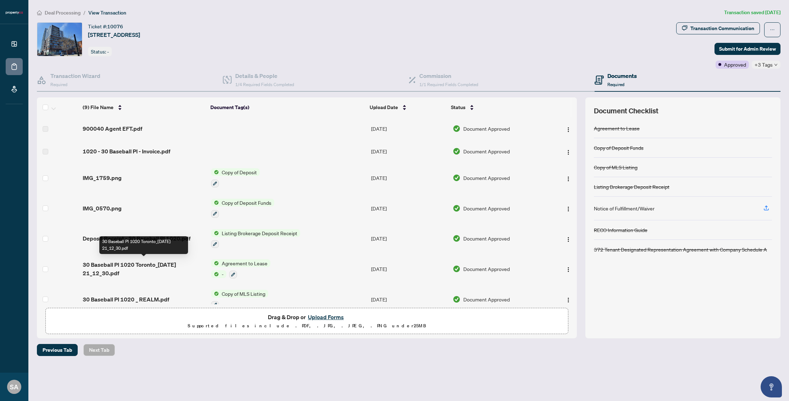
click at [135, 267] on span "30 Baseball Pl 1020 Toronto_[DATE] 21_12_30.pdf" at bounding box center [144, 269] width 122 height 17
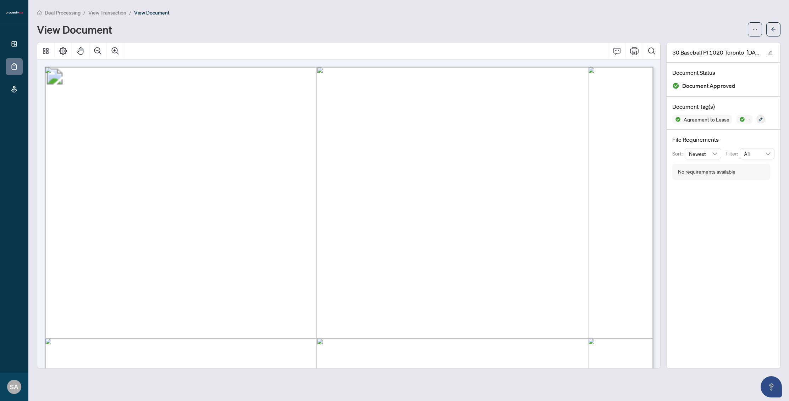
click at [65, 14] on span "Deal Processing" at bounding box center [63, 13] width 36 height 6
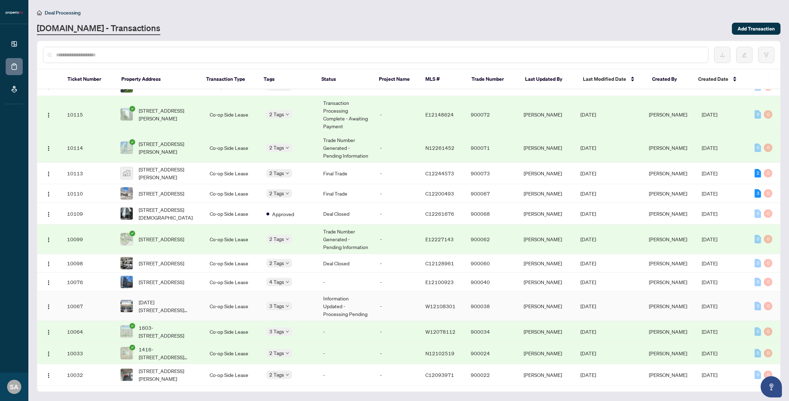
scroll to position [217, 0]
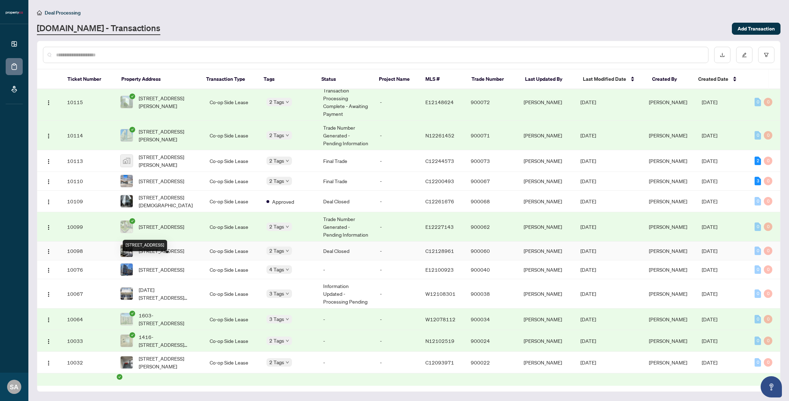
click at [174, 255] on span "[STREET_ADDRESS]" at bounding box center [161, 251] width 45 height 8
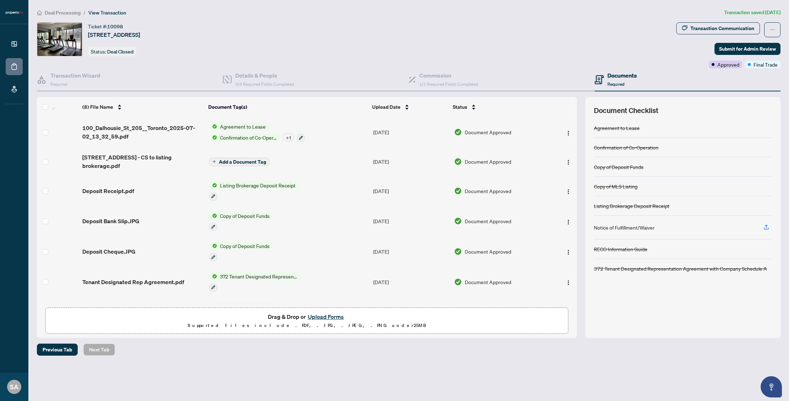
drag, startPoint x: 89, startPoint y: 34, endPoint x: 141, endPoint y: 38, distance: 51.9
click at [140, 39] on div "Ticket #: 10098 [STREET_ADDRESS] Status: Deal Closed" at bounding box center [114, 39] width 52 height 34
drag, startPoint x: 89, startPoint y: 34, endPoint x: 245, endPoint y: 35, distance: 156.0
click at [245, 35] on div "Ticket #: 10098 [STREET_ADDRESS] Status: Deal Closed" at bounding box center [355, 39] width 636 height 34
click at [111, 124] on span "100_Dalhousie_St_205__Toronto_2025-07-02_13_32_59.pdf" at bounding box center [142, 132] width 121 height 17
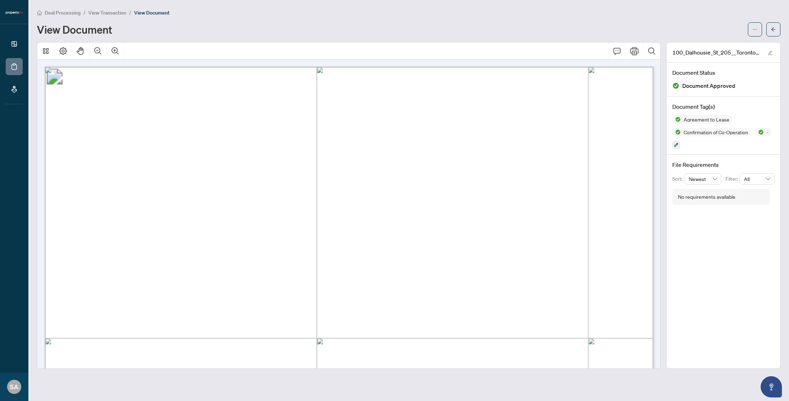
drag, startPoint x: 129, startPoint y: 193, endPoint x: 198, endPoint y: 196, distance: 68.5
click at [198, 196] on span "[PERSON_NAME]" at bounding box center [163, 193] width 70 height 9
click at [72, 11] on span "Deal Processing" at bounding box center [63, 13] width 36 height 6
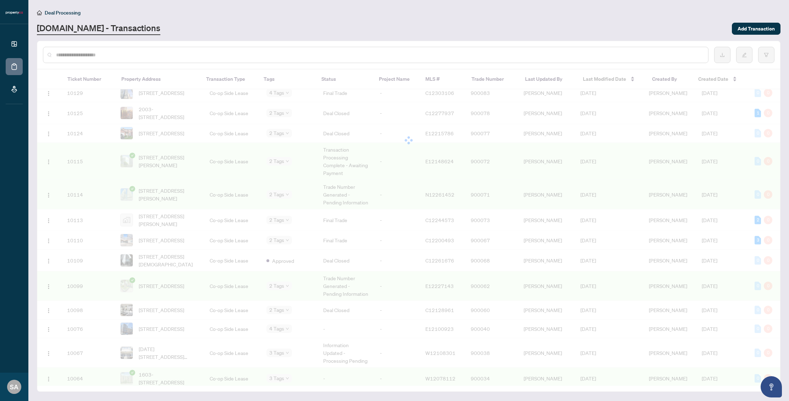
scroll to position [222, 0]
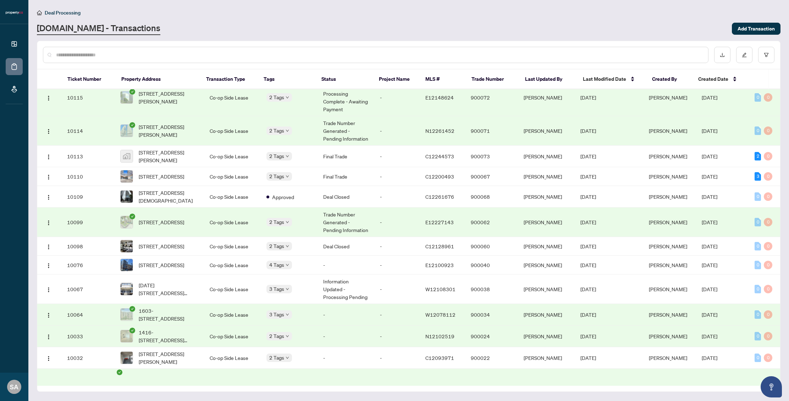
click at [204, 229] on td "Co-op Side Lease" at bounding box center [232, 222] width 57 height 29
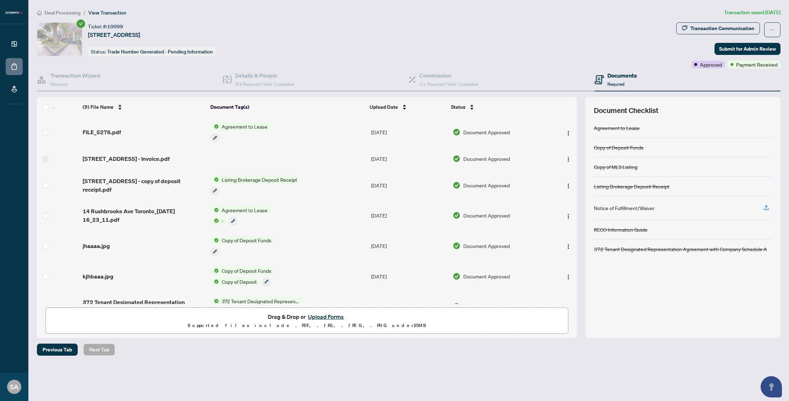
drag, startPoint x: 236, startPoint y: 34, endPoint x: 88, endPoint y: 35, distance: 148.3
click at [88, 35] on div "Ticket #: [STREET_ADDRESS] Status: Trade Number Generated - Pending Information" at bounding box center [355, 39] width 636 height 34
click at [99, 12] on span "View Transaction" at bounding box center [107, 13] width 38 height 6
click at [57, 14] on span "Deal Processing" at bounding box center [63, 13] width 36 height 6
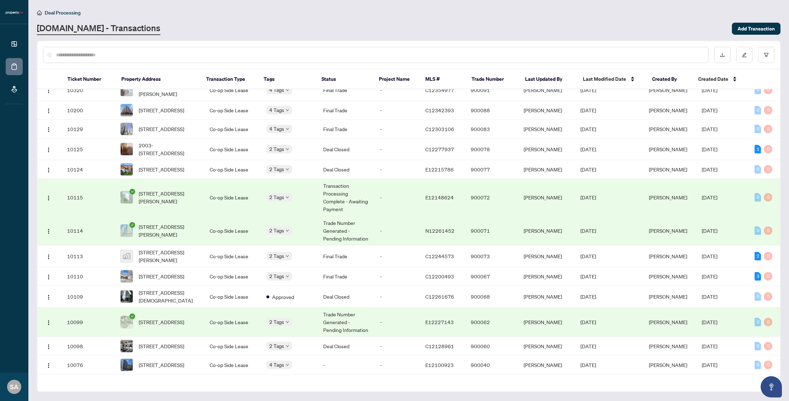
scroll to position [133, 0]
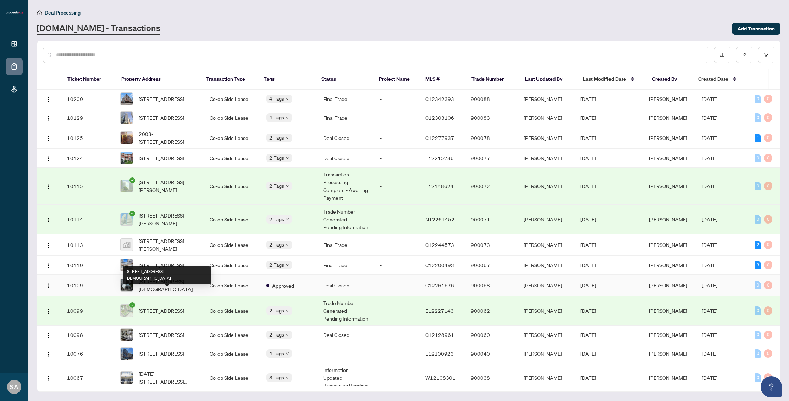
click at [171, 293] on span "[STREET_ADDRESS][DEMOGRAPHIC_DATA]" at bounding box center [169, 286] width 60 height 16
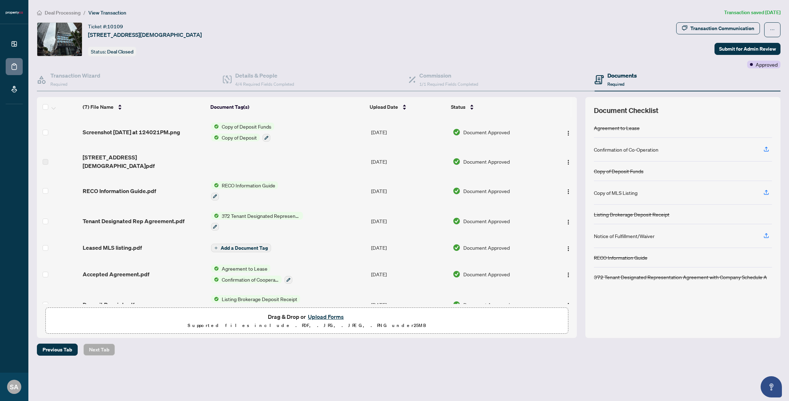
drag, startPoint x: 88, startPoint y: 34, endPoint x: 232, endPoint y: 33, distance: 144.0
click at [232, 33] on div "Ticket #: 10109 [STREET_ADDRESS][DEMOGRAPHIC_DATA] Status: Deal Closed" at bounding box center [355, 39] width 636 height 34
click at [64, 15] on span "Deal Processing" at bounding box center [63, 13] width 36 height 6
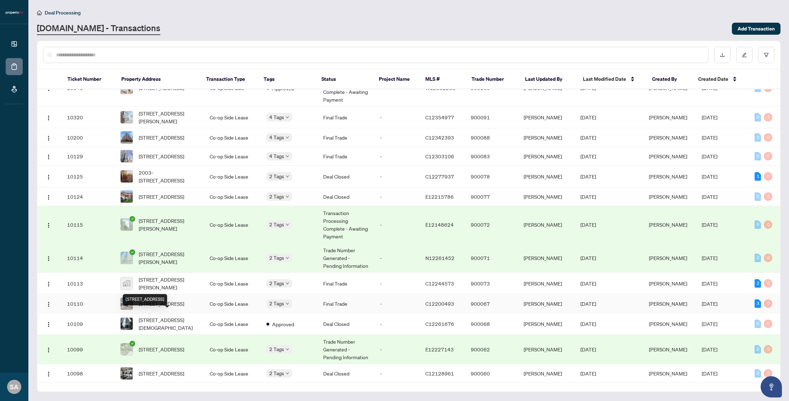
scroll to position [100, 0]
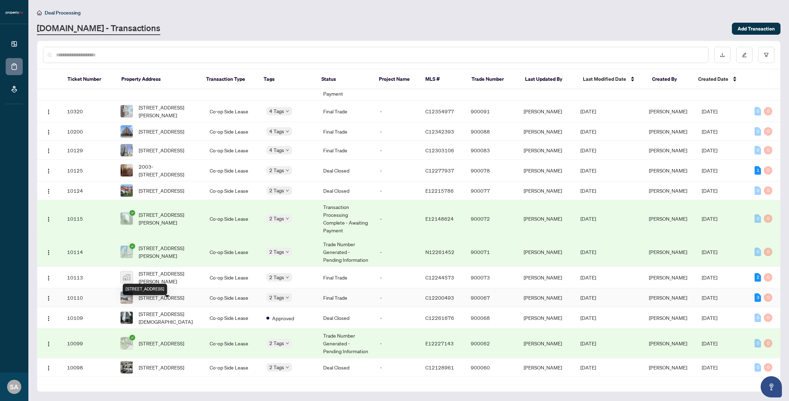
click at [184, 302] on span "[STREET_ADDRESS]" at bounding box center [161, 298] width 45 height 8
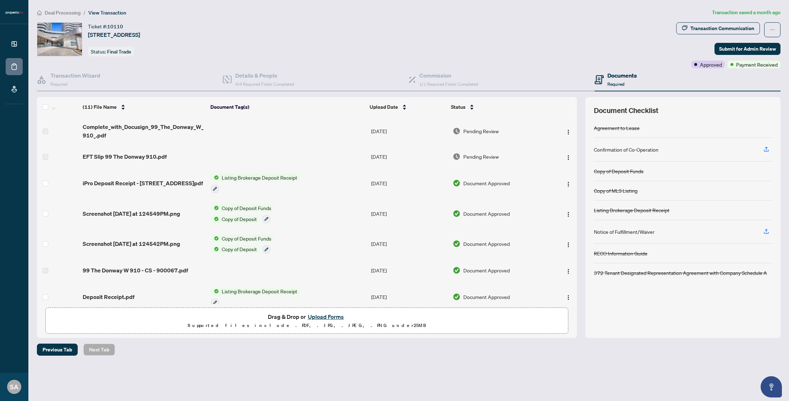
drag, startPoint x: 89, startPoint y: 35, endPoint x: 249, endPoint y: 33, distance: 160.0
click at [249, 33] on div "Ticket #: 10110 [STREET_ADDRESS] Status: Final Trade" at bounding box center [355, 39] width 636 height 34
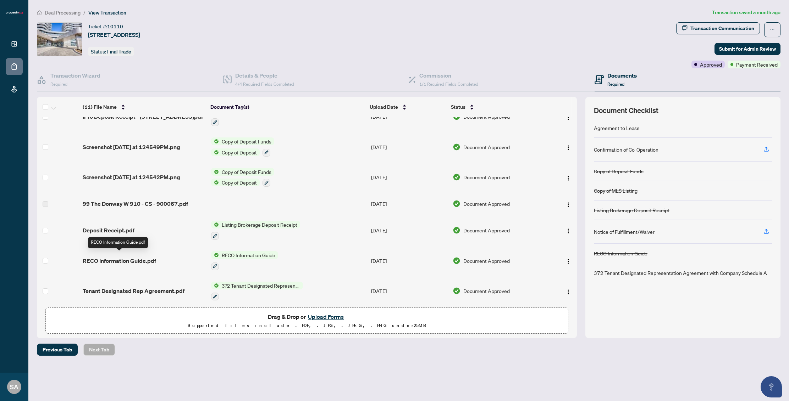
scroll to position [78, 0]
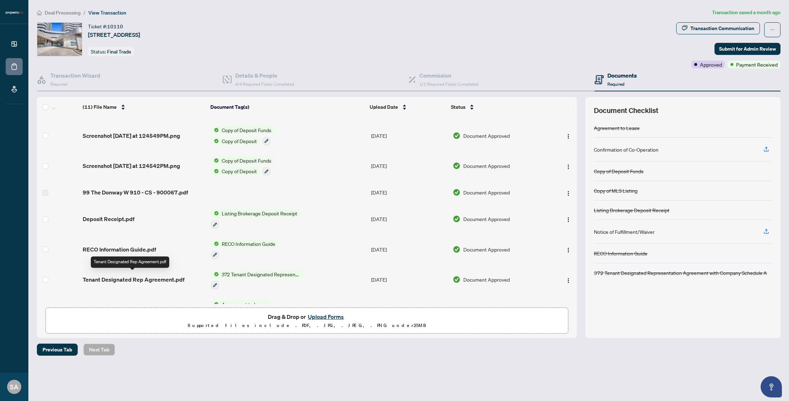
click at [124, 279] on span "Tenant Designated Rep Agreement.pdf" at bounding box center [134, 280] width 102 height 9
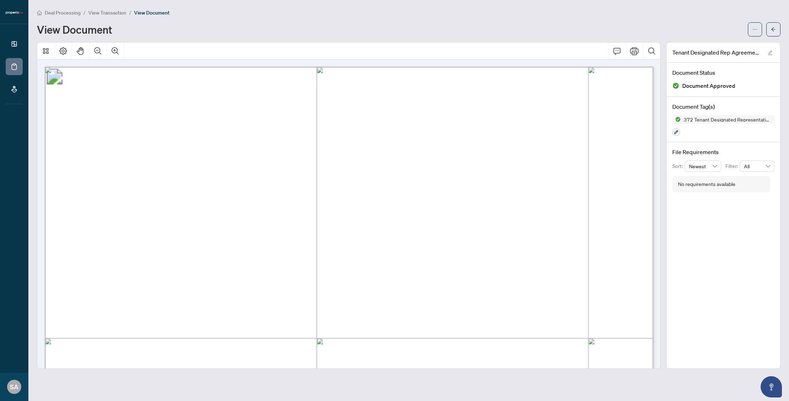
click at [59, 13] on span "Deal Processing" at bounding box center [63, 13] width 36 height 6
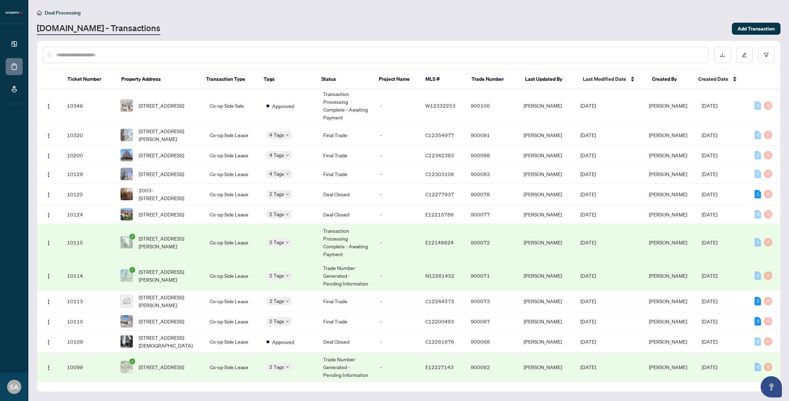
scroll to position [90, 0]
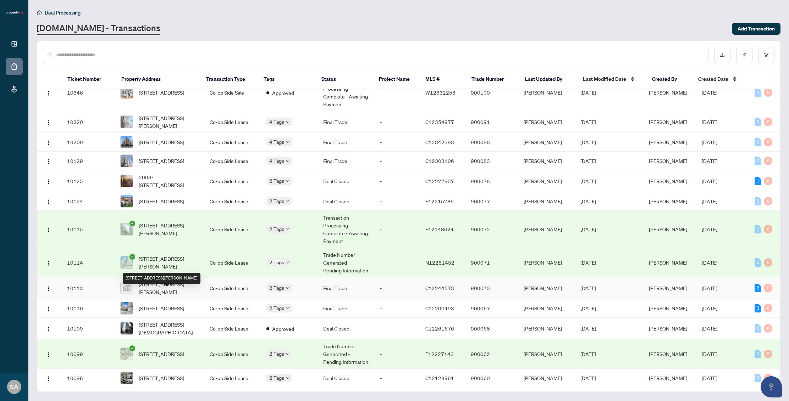
click at [168, 296] on span "[STREET_ADDRESS][PERSON_NAME]" at bounding box center [169, 289] width 60 height 16
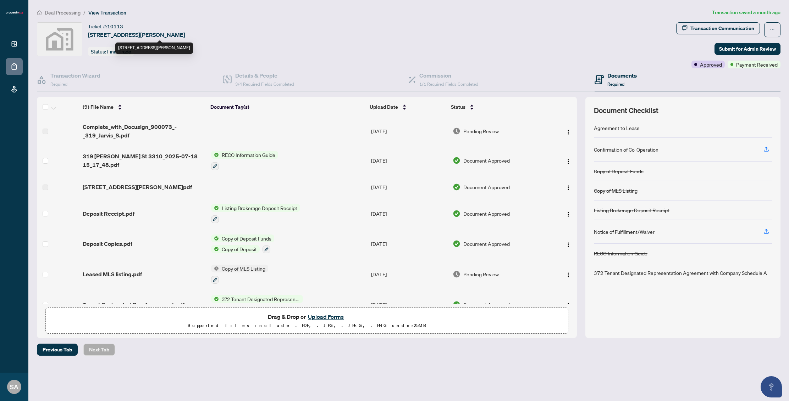
drag, startPoint x: 89, startPoint y: 34, endPoint x: 232, endPoint y: 33, distance: 143.6
click at [232, 33] on div "Ticket #: 10113 [STREET_ADDRESS][PERSON_NAME] Status: Final Trade" at bounding box center [355, 39] width 636 height 34
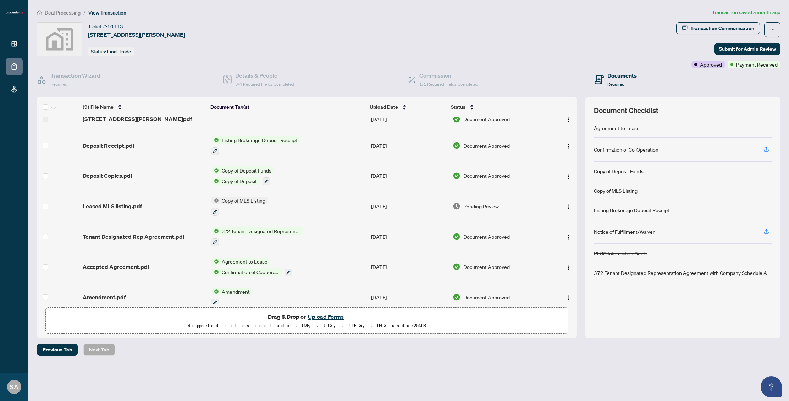
scroll to position [71, 0]
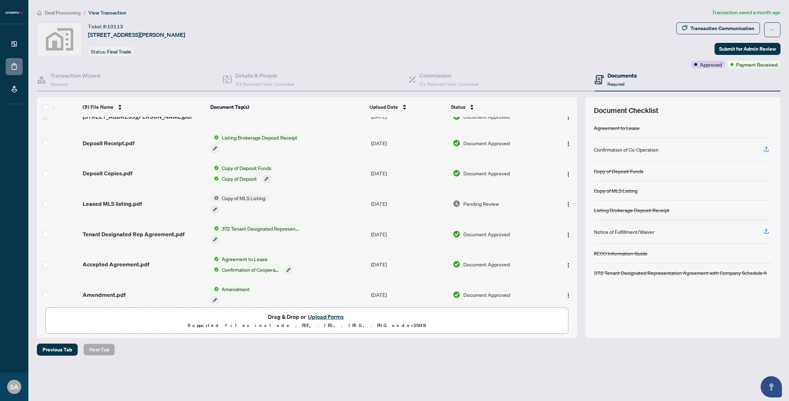
click at [126, 224] on td "Tenant Designated Rep Agreement.pdf" at bounding box center [144, 234] width 128 height 30
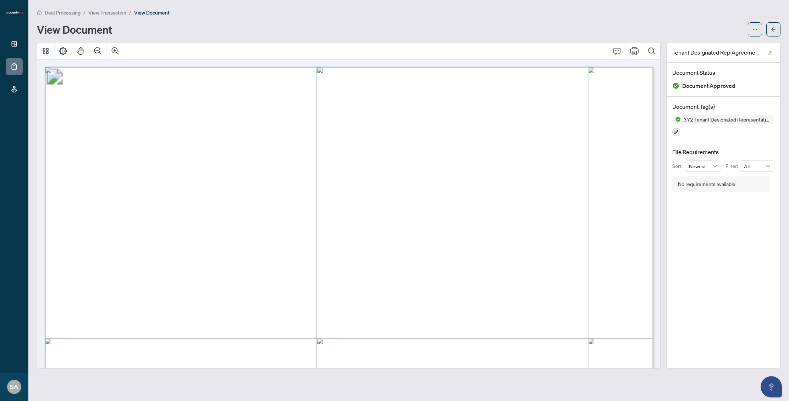
click at [126, 251] on span "...............................................................................…" at bounding box center [367, 254] width 492 height 11
drag, startPoint x: 126, startPoint y: 252, endPoint x: 324, endPoint y: 233, distance: 199.5
click at [316, 255] on span "Sheikh [PERSON_NAME], [PERSON_NAME]" at bounding box center [221, 253] width 189 height 10
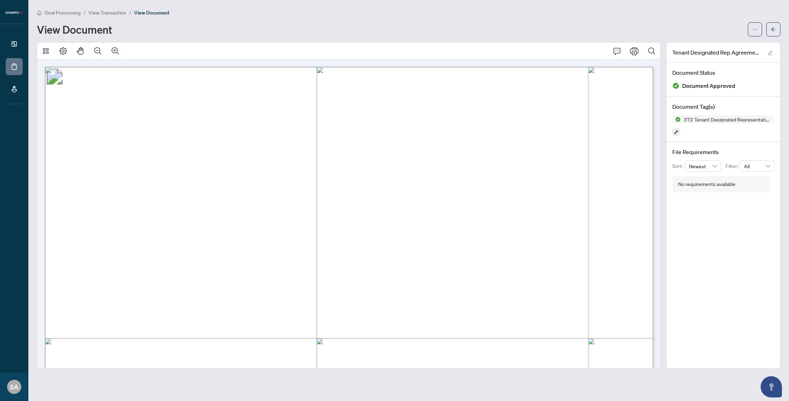
drag, startPoint x: 326, startPoint y: 253, endPoint x: 130, endPoint y: 254, distance: 196.1
click at [130, 254] on span "Sheikh [PERSON_NAME], [PERSON_NAME]" at bounding box center [221, 253] width 189 height 10
click at [76, 12] on span "Deal Processing" at bounding box center [63, 13] width 36 height 6
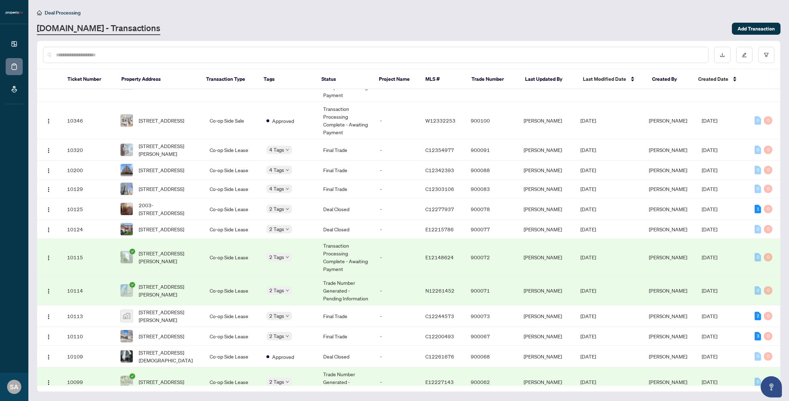
scroll to position [62, 0]
click at [183, 298] on span "[STREET_ADDRESS][PERSON_NAME]" at bounding box center [169, 291] width 60 height 16
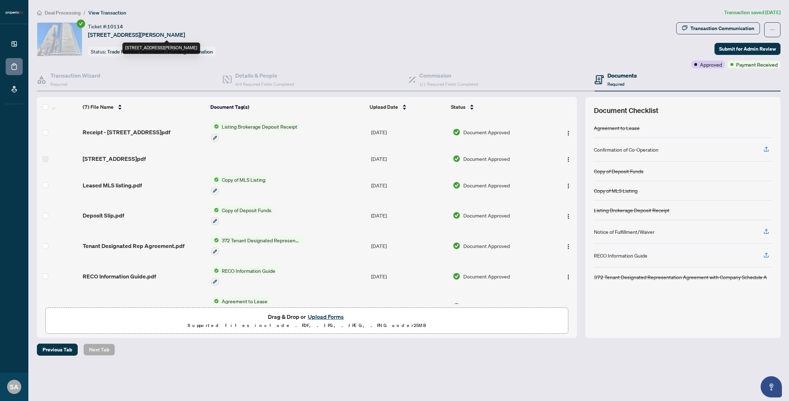
drag, startPoint x: 248, startPoint y: 32, endPoint x: 88, endPoint y: 35, distance: 160.3
click at [88, 35] on div "Ticket #: 10114 [STREET_ADDRESS][PERSON_NAME] Status: Trade Number Generated - …" at bounding box center [355, 39] width 636 height 34
click at [176, 74] on div "Transaction Wizard Required" at bounding box center [130, 79] width 186 height 23
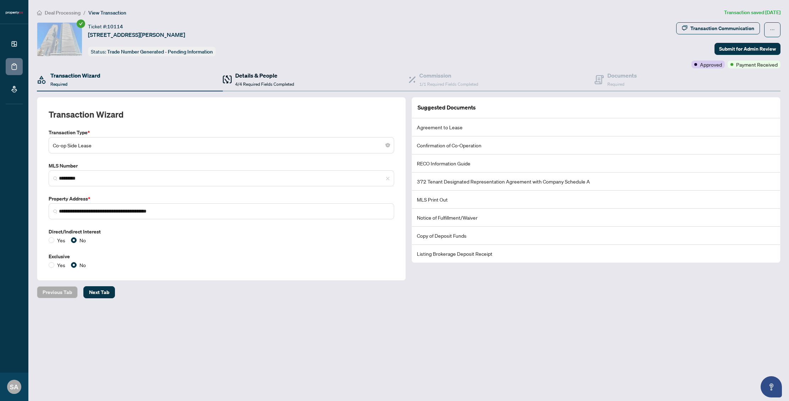
click at [235, 73] on div "Details & People 4/4 Required Fields Completed" at bounding box center [258, 79] width 71 height 17
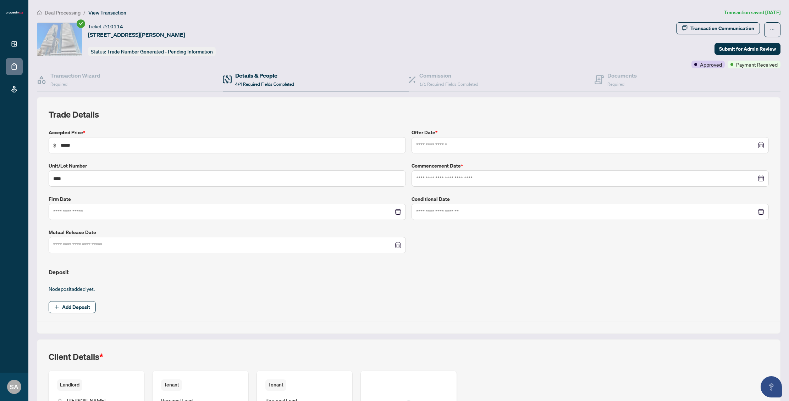
type input "**********"
drag, startPoint x: 88, startPoint y: 34, endPoint x: 248, endPoint y: 34, distance: 159.9
click at [248, 34] on div "Ticket #: 10114 [STREET_ADDRESS][PERSON_NAME] Status: Trade Number Generated - …" at bounding box center [355, 39] width 636 height 34
click at [259, 76] on h4 "Details & People" at bounding box center [264, 75] width 59 height 9
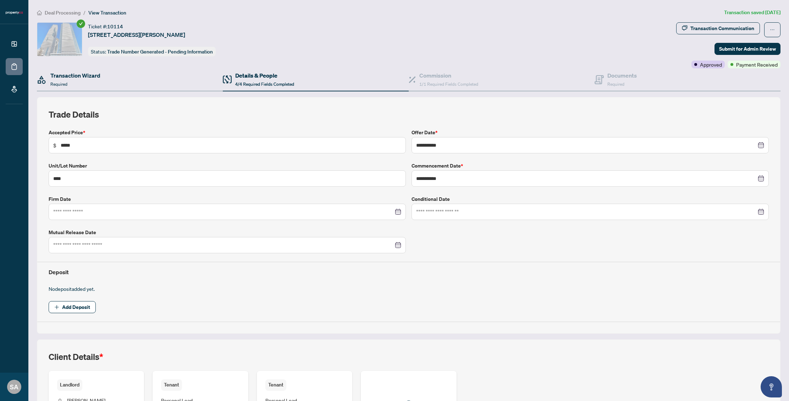
click at [188, 79] on div "Transaction Wizard Required" at bounding box center [130, 79] width 186 height 23
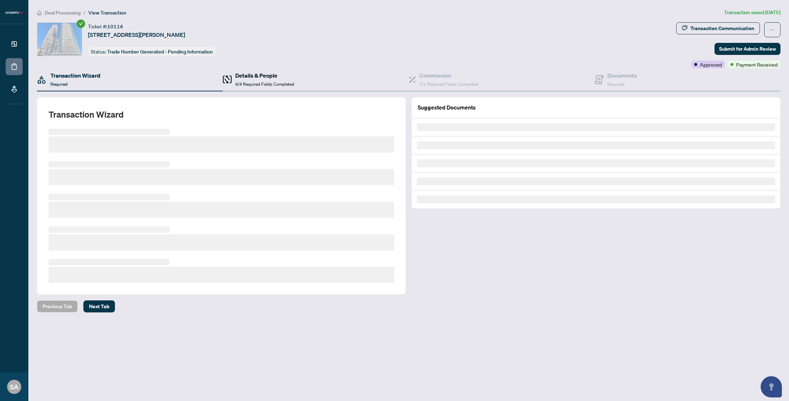
click at [224, 86] on span at bounding box center [227, 79] width 9 height 17
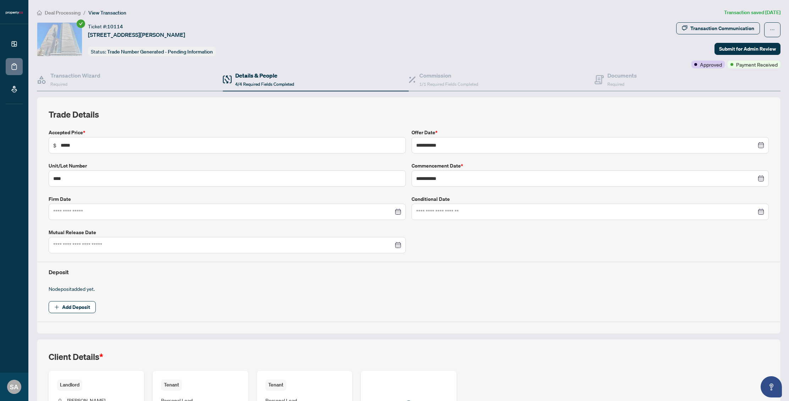
click at [62, 12] on span "Deal Processing" at bounding box center [63, 13] width 36 height 6
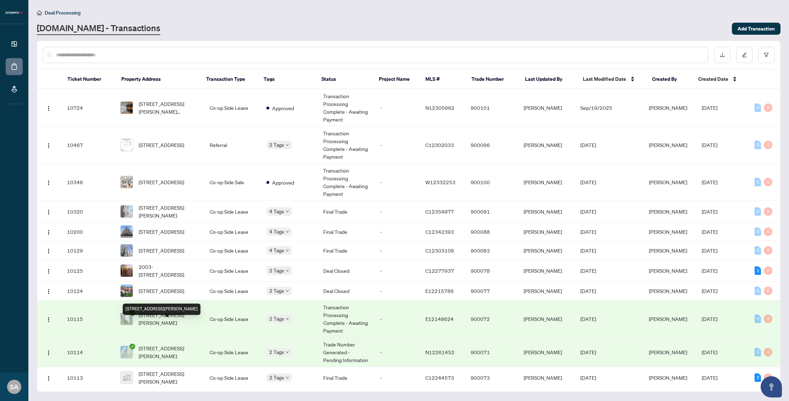
click at [162, 327] on span "[STREET_ADDRESS][PERSON_NAME]" at bounding box center [169, 319] width 60 height 16
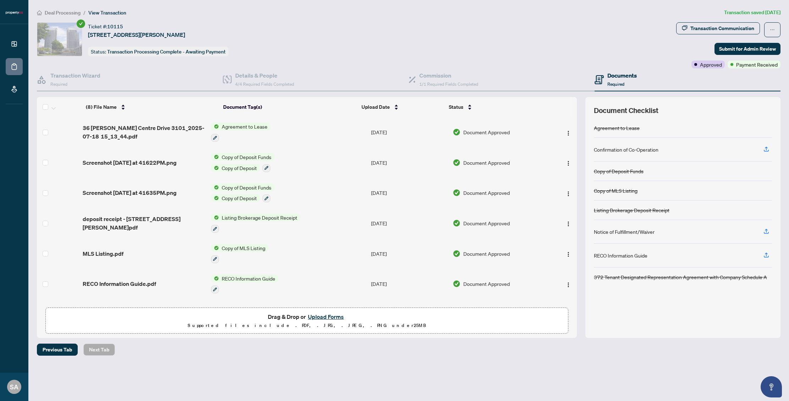
click at [91, 35] on span "[STREET_ADDRESS][PERSON_NAME]" at bounding box center [136, 34] width 97 height 9
drag, startPoint x: 89, startPoint y: 35, endPoint x: 240, endPoint y: 35, distance: 151.4
click at [185, 35] on span "[STREET_ADDRESS][PERSON_NAME]" at bounding box center [136, 34] width 97 height 9
click at [240, 69] on div "Details & People 4/4 Required Fields Completed" at bounding box center [316, 79] width 186 height 23
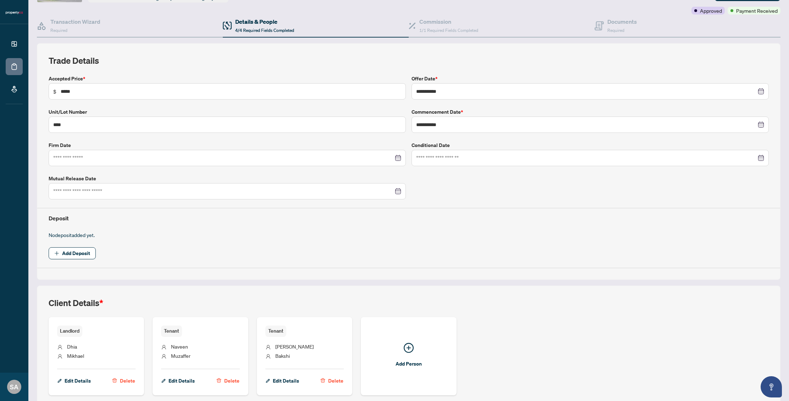
scroll to position [61, 0]
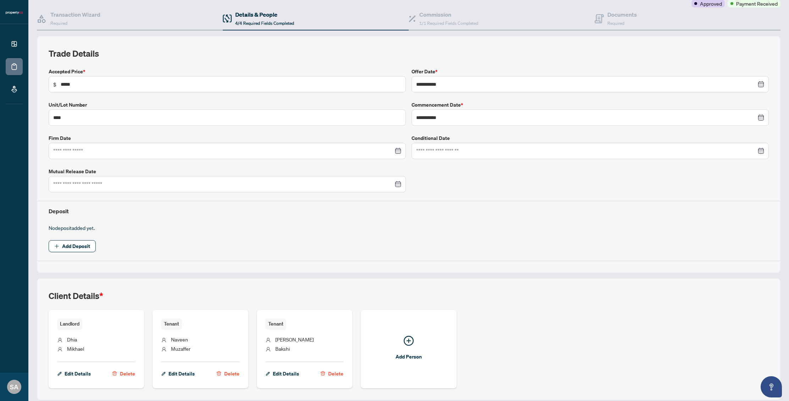
click at [211, 362] on div "Edit Details Delete" at bounding box center [200, 371] width 78 height 18
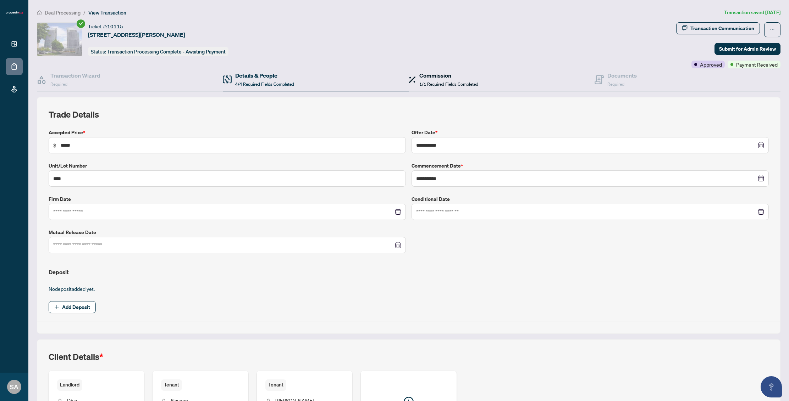
click at [440, 82] on span "1/1 Required Fields Completed" at bounding box center [448, 84] width 59 height 5
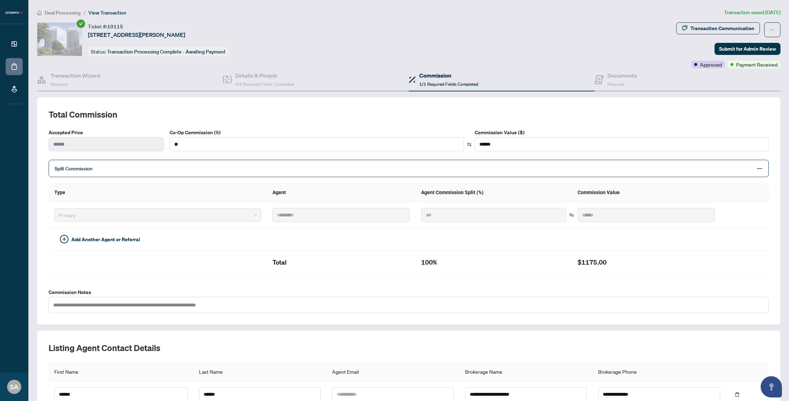
click at [593, 73] on div "Commission 1/1 Required Fields Completed" at bounding box center [502, 79] width 186 height 23
click at [614, 76] on h4 "Documents" at bounding box center [621, 75] width 29 height 9
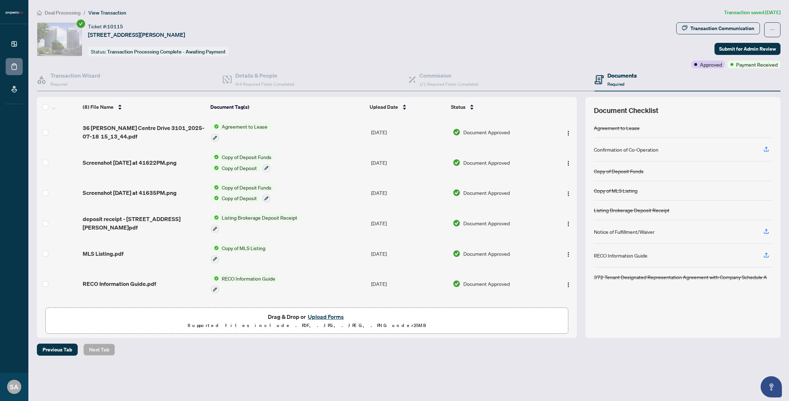
click at [139, 135] on span "36 [PERSON_NAME] Centre Drive 3101_2025-07-18 15_13_44.pdf" at bounding box center [144, 132] width 122 height 17
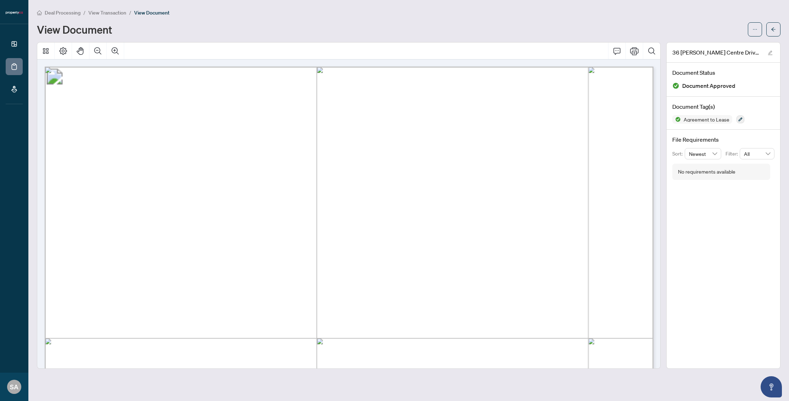
drag, startPoint x: 129, startPoint y: 193, endPoint x: 207, endPoint y: 192, distance: 78.4
click at [207, 192] on span "[PERSON_NAME], [PERSON_NAME]" at bounding box center [203, 193] width 151 height 9
click at [52, 15] on li "Deal Processing" at bounding box center [59, 13] width 44 height 8
click at [49, 13] on span "Deal Processing" at bounding box center [63, 13] width 36 height 6
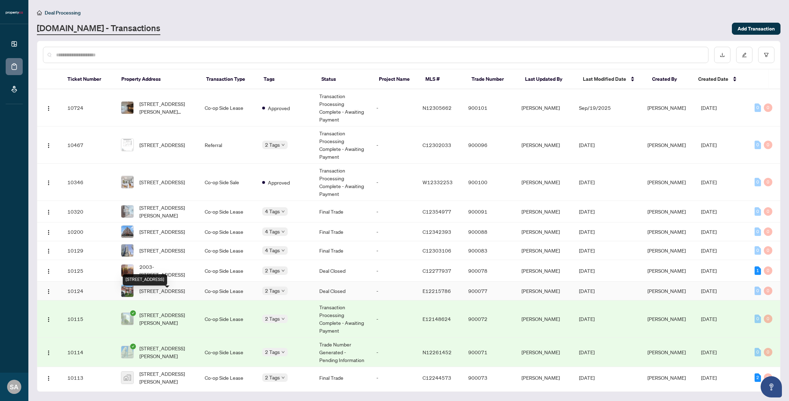
click at [166, 293] on span "[STREET_ADDRESS]" at bounding box center [161, 291] width 45 height 8
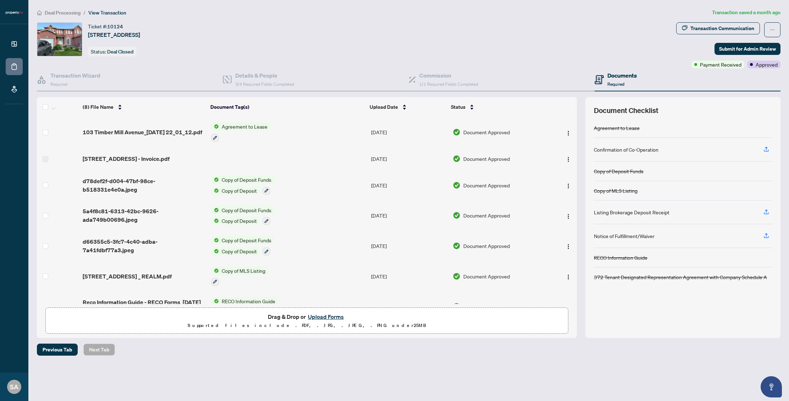
drag, startPoint x: 88, startPoint y: 33, endPoint x: 229, endPoint y: 36, distance: 141.5
click at [229, 36] on div "Ticket #: 10124 [STREET_ADDRESS] Status: Deal Closed" at bounding box center [355, 39] width 636 height 34
click at [271, 83] on span "3/4 Required Fields Completed" at bounding box center [264, 84] width 59 height 5
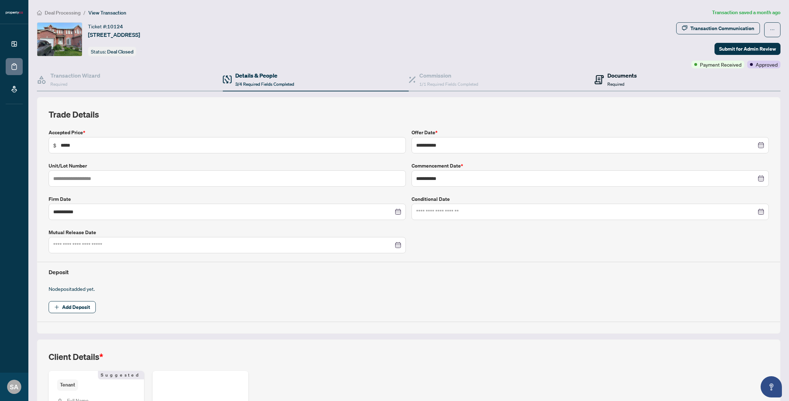
click at [614, 74] on h4 "Documents" at bounding box center [621, 75] width 29 height 9
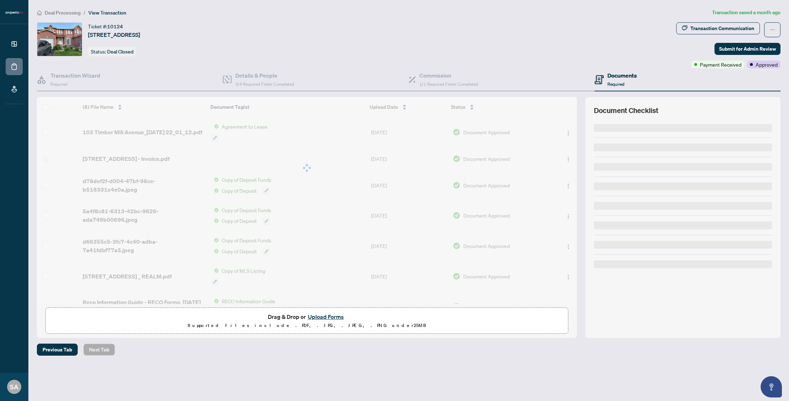
click at [148, 137] on div at bounding box center [307, 168] width 540 height 142
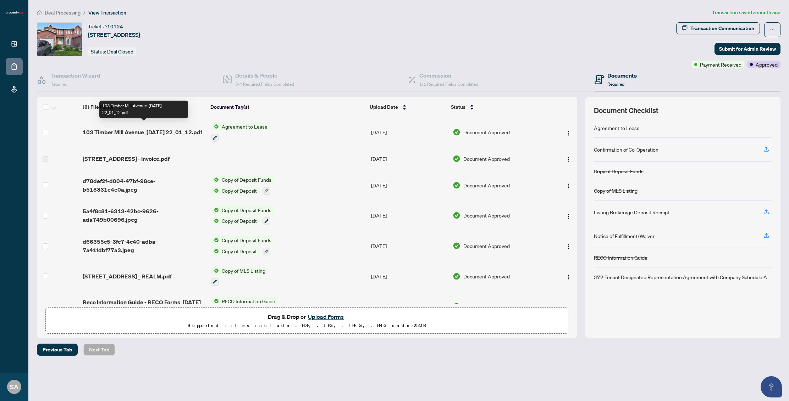
click at [143, 134] on span "103 Timber Mill Avenue_[DATE] 22_01_12.pdf" at bounding box center [143, 132] width 120 height 9
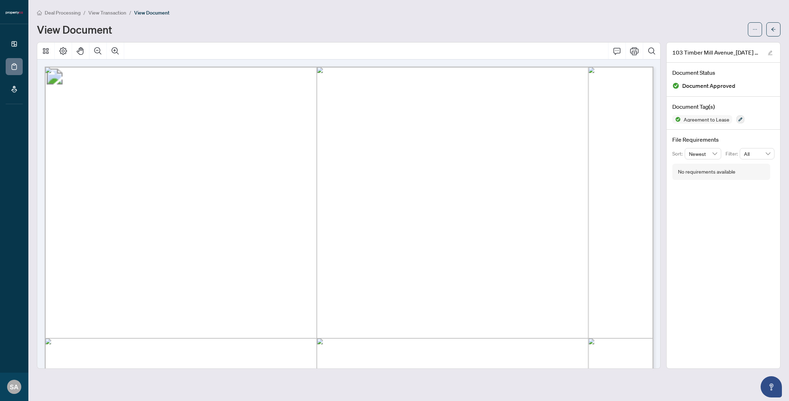
drag, startPoint x: 129, startPoint y: 194, endPoint x: 278, endPoint y: 195, distance: 149.3
click at [278, 195] on span "[PERSON_NAME], [PERSON_NAME]" at bounding box center [203, 194] width 151 height 10
click at [61, 15] on span "Deal Processing" at bounding box center [63, 13] width 36 height 6
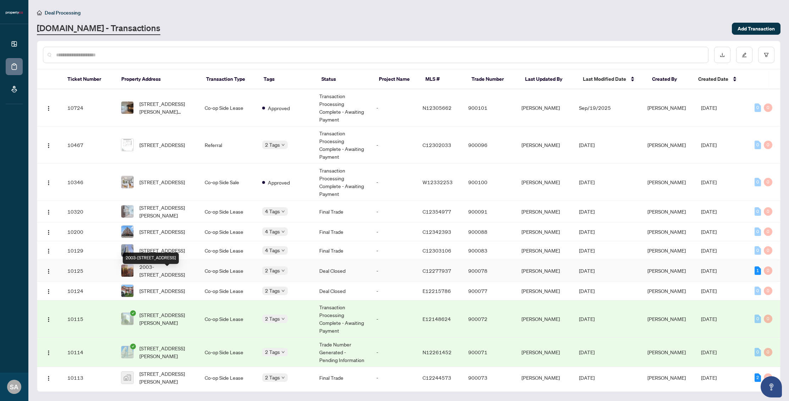
click at [186, 277] on span "2003-[STREET_ADDRESS]" at bounding box center [166, 271] width 54 height 16
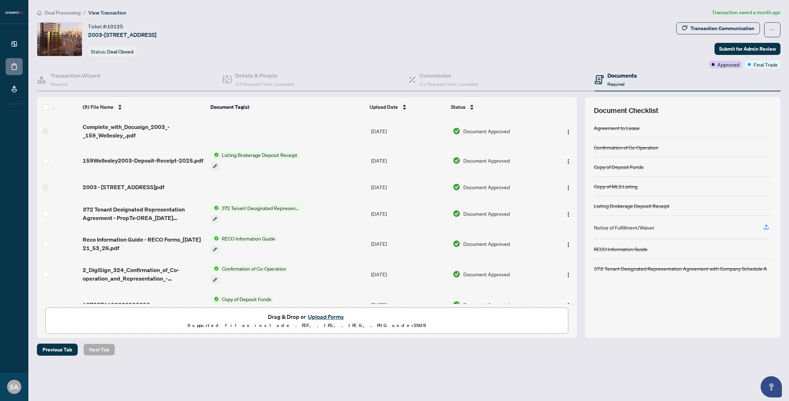
drag, startPoint x: 88, startPoint y: 35, endPoint x: 240, endPoint y: 37, distance: 151.8
click at [240, 37] on div "Ticket #: 10125 [STREET_ADDRESS] Status: Deal Closed" at bounding box center [355, 39] width 636 height 34
click at [240, 74] on h4 "Details & People" at bounding box center [264, 75] width 59 height 9
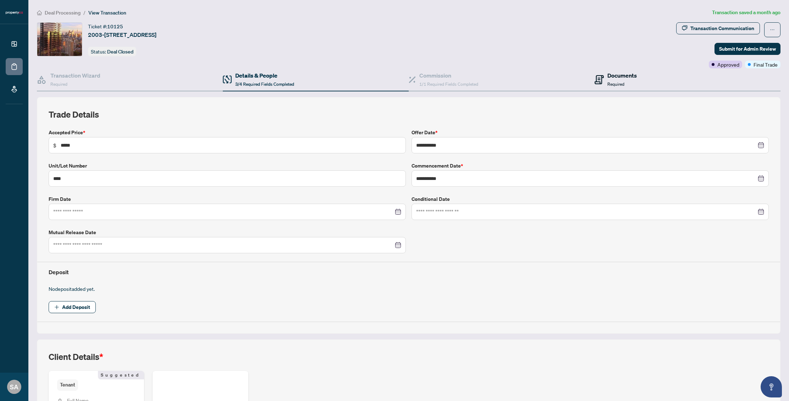
click at [616, 78] on h4 "Documents" at bounding box center [621, 75] width 29 height 9
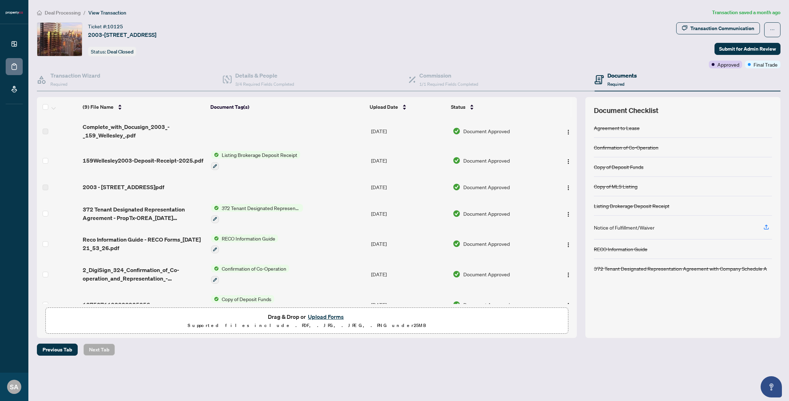
click at [115, 171] on td "159Wellesley2003-Deposit-Receipt-2025.pdf" at bounding box center [144, 160] width 128 height 30
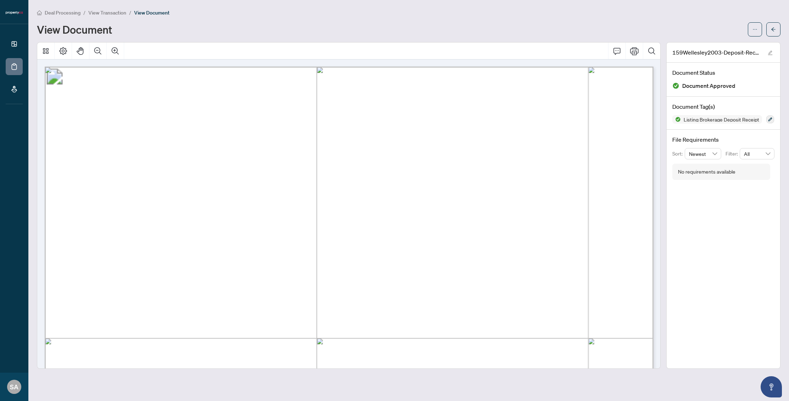
click at [348, 253] on span "[PERSON_NAME] [PERSON_NAME]" at bounding box center [439, 252] width 182 height 12
drag, startPoint x: 348, startPoint y: 253, endPoint x: 465, endPoint y: 246, distance: 116.9
click at [465, 246] on span "[PERSON_NAME] [PERSON_NAME]" at bounding box center [439, 252] width 182 height 12
click at [99, 13] on span "View Transaction" at bounding box center [107, 13] width 38 height 6
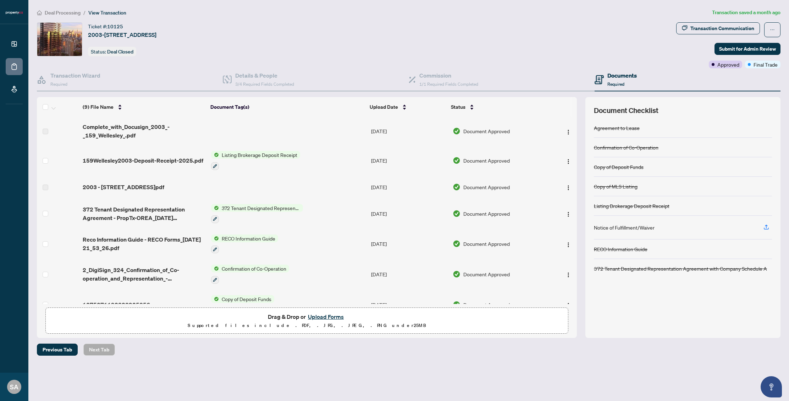
click at [63, 13] on span "Deal Processing" at bounding box center [63, 13] width 36 height 6
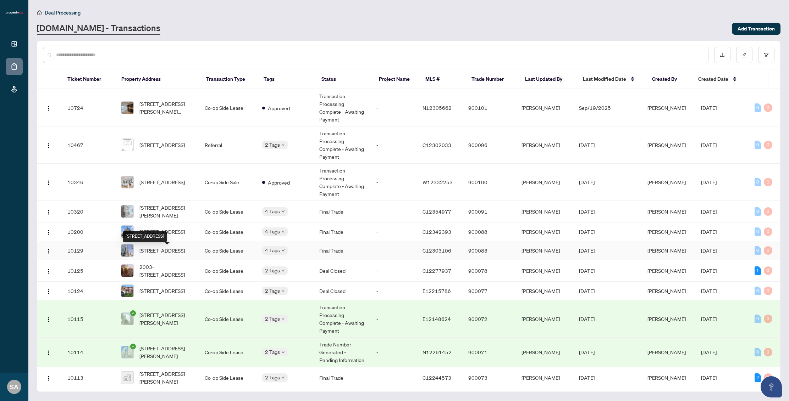
click at [179, 255] on span "[STREET_ADDRESS]" at bounding box center [161, 251] width 45 height 8
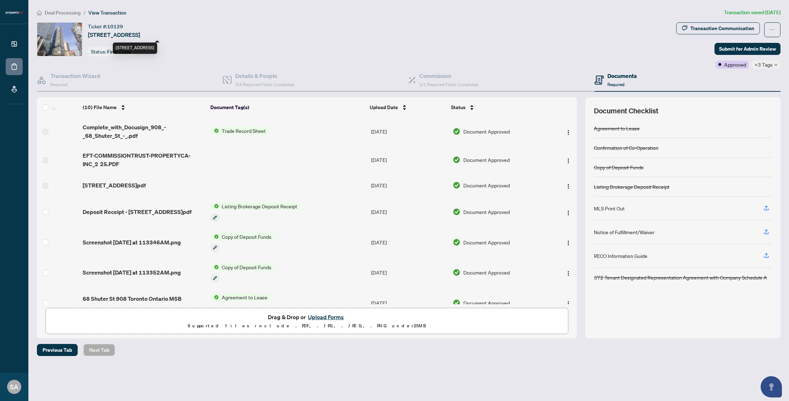
drag, startPoint x: 88, startPoint y: 34, endPoint x: 226, endPoint y: 33, distance: 137.6
click at [140, 33] on span "[STREET_ADDRESS]" at bounding box center [114, 34] width 52 height 9
click at [613, 82] on span "Required" at bounding box center [615, 84] width 17 height 5
click at [484, 85] on div "Commission 1/1 Required Fields Completed" at bounding box center [502, 80] width 186 height 23
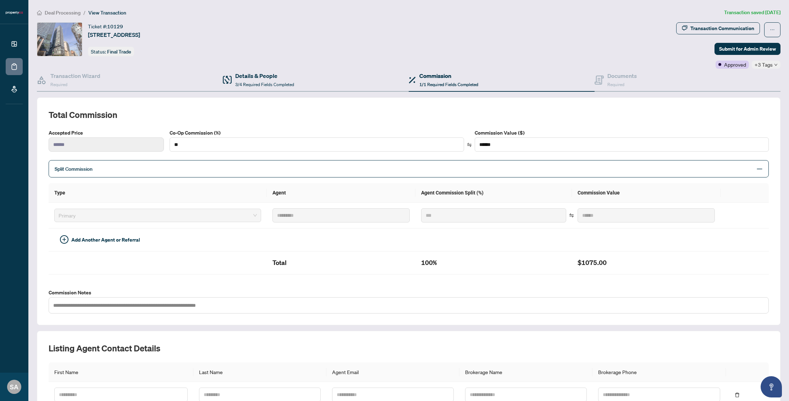
click at [336, 84] on div "Details & People 3/4 Required Fields Completed" at bounding box center [316, 80] width 186 height 23
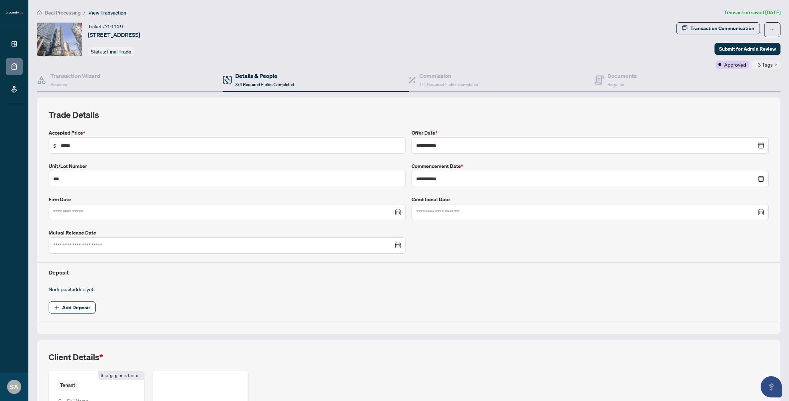
click at [603, 62] on div "Ticket #: 10129 [STREET_ADDRESS] Status: Final Trade" at bounding box center [354, 45] width 639 height 46
click at [613, 75] on h4 "Documents" at bounding box center [621, 76] width 29 height 9
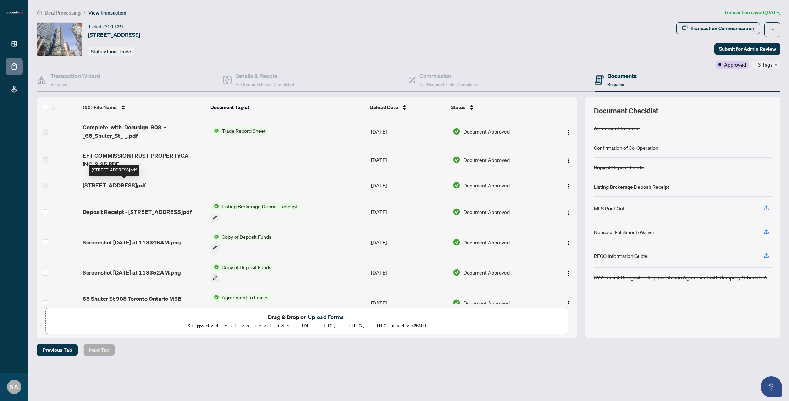
click at [124, 183] on span "[STREET_ADDRESS]pdf" at bounding box center [114, 185] width 63 height 9
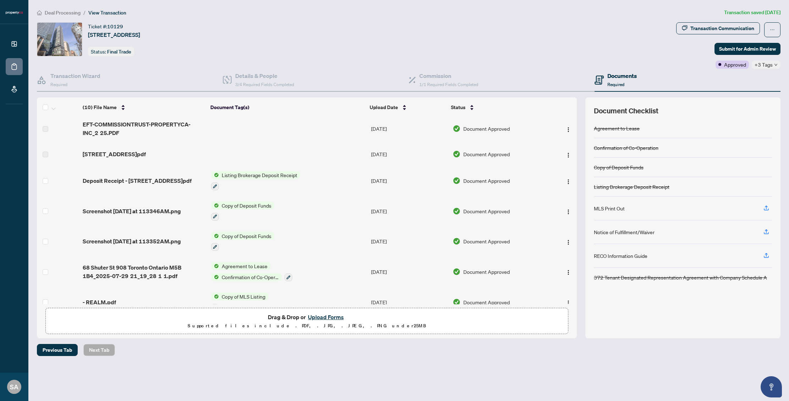
scroll to position [31, 0]
click at [160, 276] on span "68 Shuter St 908 Toronto Ontario M5B 1B4_2025-07-29 21_19_28 1 1.pdf" at bounding box center [144, 272] width 122 height 17
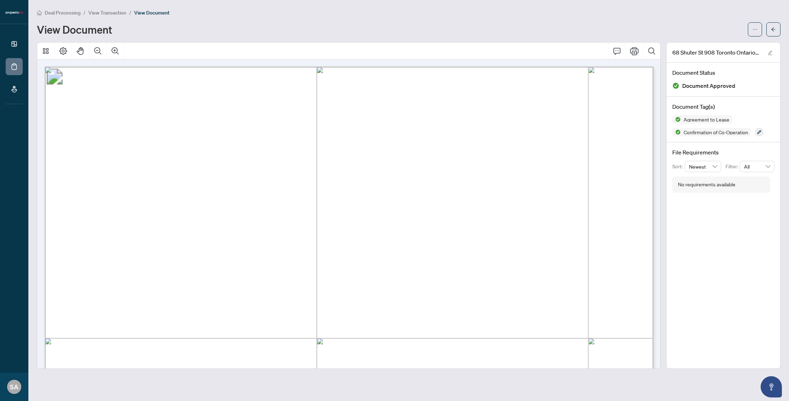
drag, startPoint x: 128, startPoint y: 193, endPoint x: 283, endPoint y: 192, distance: 154.3
click at [279, 192] on span "[PERSON_NAME], [PERSON_NAME]" at bounding box center [203, 194] width 151 height 10
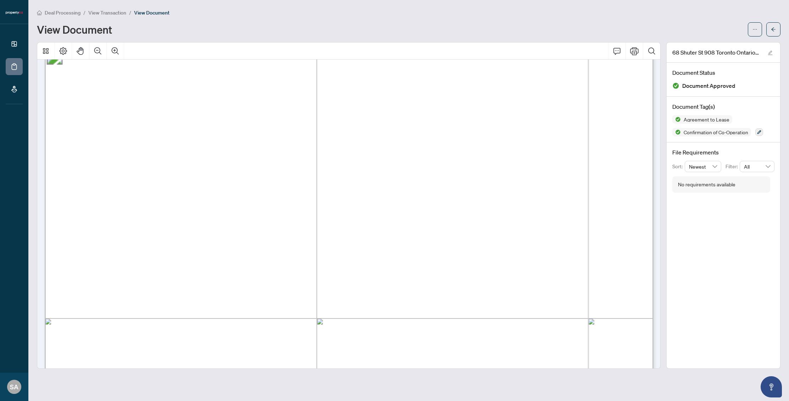
scroll to position [21, 0]
click at [58, 17] on div "Deal Processing / View Transaction / View Document View Document" at bounding box center [408, 23] width 743 height 28
click at [56, 12] on span "Deal Processing" at bounding box center [63, 13] width 36 height 6
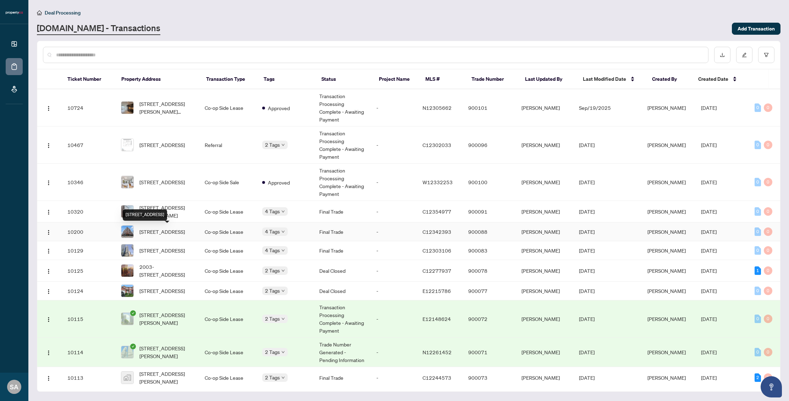
click at [179, 230] on span "[STREET_ADDRESS]" at bounding box center [161, 232] width 45 height 8
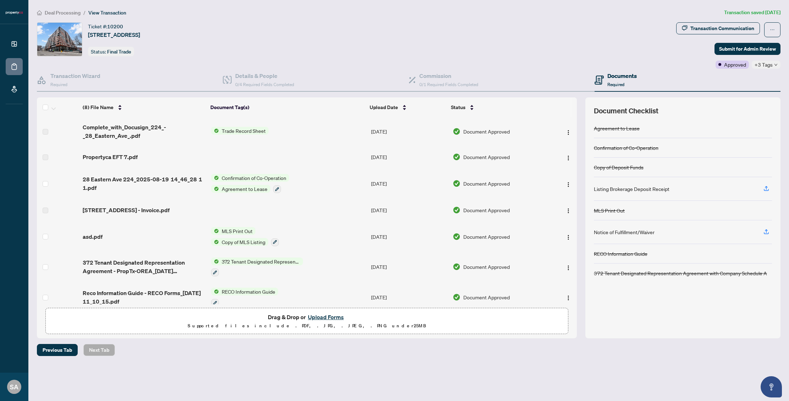
click at [108, 33] on span "[STREET_ADDRESS]" at bounding box center [114, 34] width 52 height 9
drag, startPoint x: 88, startPoint y: 35, endPoint x: 234, endPoint y: 35, distance: 145.8
click at [234, 35] on div "Ticket #: 10200 [STREET_ADDRESS] Status: Final Trade" at bounding box center [355, 39] width 636 height 34
click at [60, 13] on span "Deal Processing" at bounding box center [63, 13] width 36 height 6
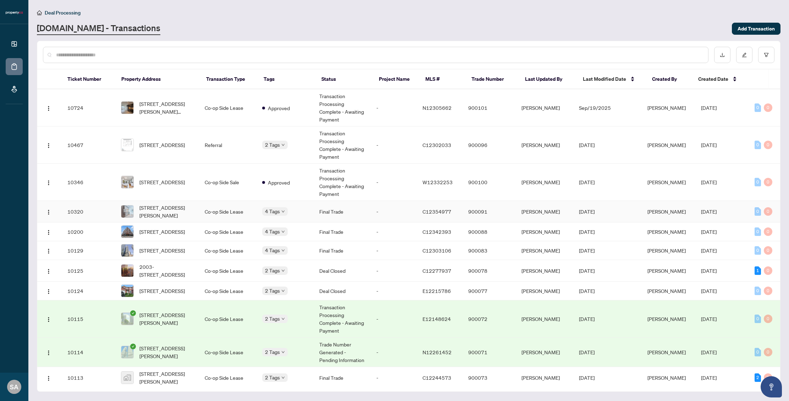
click at [168, 209] on span "[STREET_ADDRESS][PERSON_NAME]" at bounding box center [166, 212] width 54 height 16
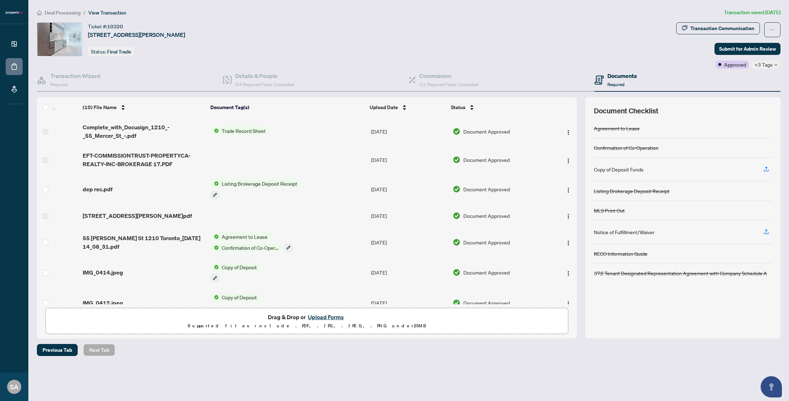
drag, startPoint x: 89, startPoint y: 35, endPoint x: 241, endPoint y: 36, distance: 152.1
click at [241, 36] on div "Ticket #: 10320 [STREET_ADDRESS][PERSON_NAME] Status: Final Trade" at bounding box center [355, 39] width 636 height 34
click at [147, 241] on span "55 [PERSON_NAME] St 1210 Toronto_[DATE] 14_08_31.pdf" at bounding box center [144, 242] width 122 height 17
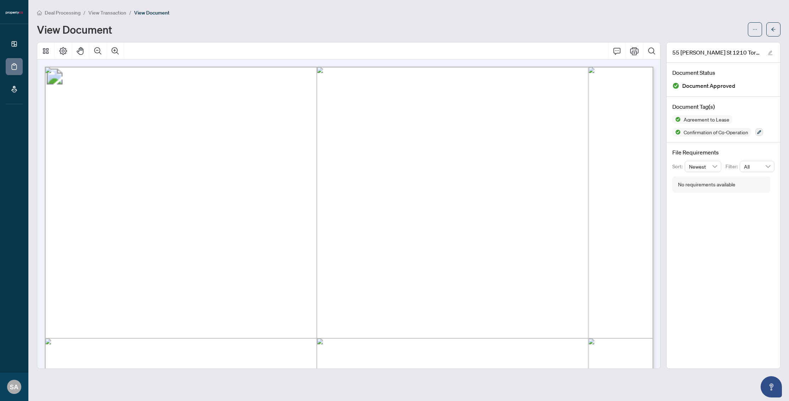
click at [146, 211] on span "[PERSON_NAME] Fat [PERSON_NAME] Miu [PERSON_NAME]" at bounding box center [274, 214] width 265 height 10
drag, startPoint x: 128, startPoint y: 195, endPoint x: 189, endPoint y: 196, distance: 61.0
click at [189, 196] on span "[PERSON_NAME]" at bounding box center [163, 194] width 70 height 10
click at [68, 14] on span "Deal Processing" at bounding box center [63, 13] width 36 height 6
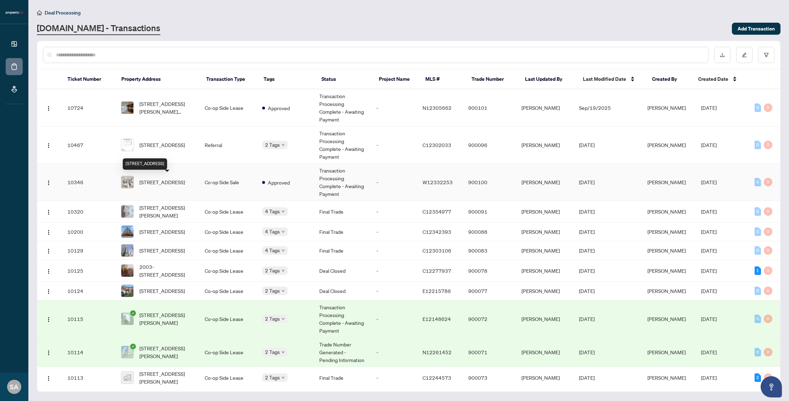
click at [169, 183] on span "[STREET_ADDRESS]" at bounding box center [161, 182] width 45 height 8
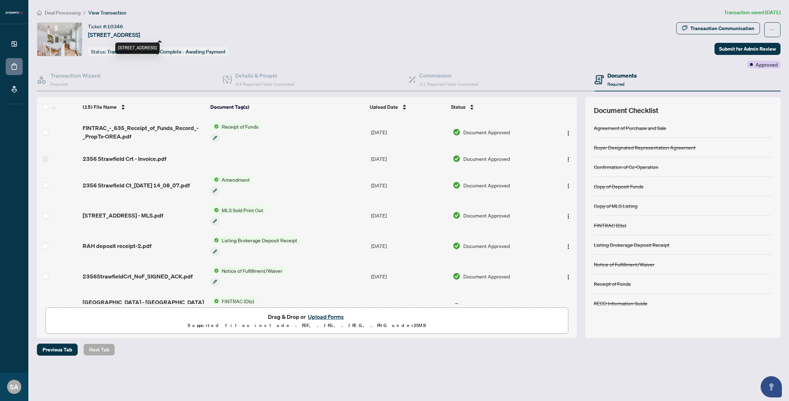
drag, startPoint x: 89, startPoint y: 35, endPoint x: 232, endPoint y: 35, distance: 143.3
click at [228, 35] on div "Ticket #: 10346 [STREET_ADDRESS] Status: Transaction Processing Complete - Awai…" at bounding box center [158, 39] width 140 height 34
click at [137, 82] on div "Transaction Wizard Required" at bounding box center [130, 79] width 186 height 23
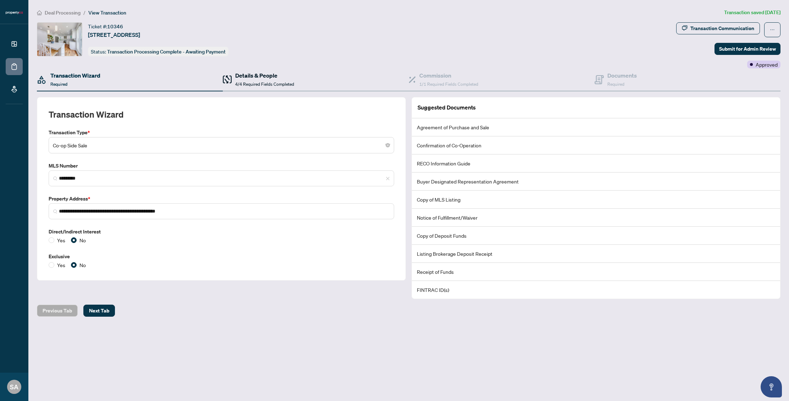
click at [234, 78] on div "Details & People 4/4 Required Fields Completed" at bounding box center [258, 79] width 71 height 17
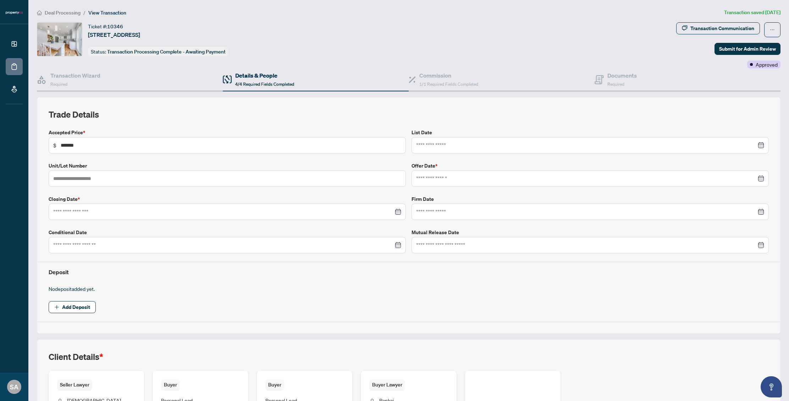
type input "**********"
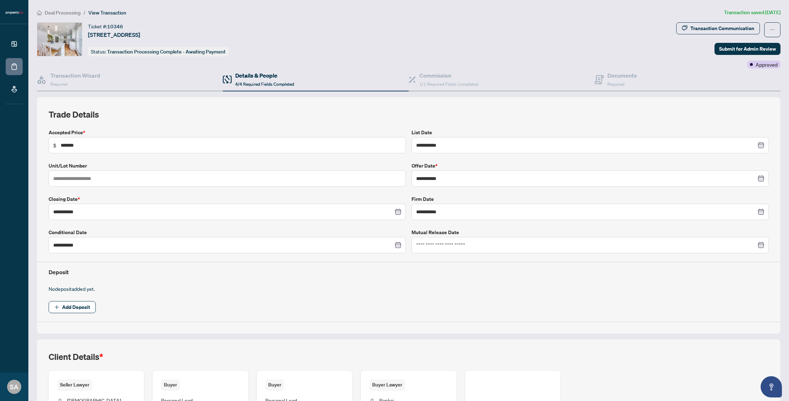
click at [72, 11] on span "Deal Processing" at bounding box center [63, 13] width 36 height 6
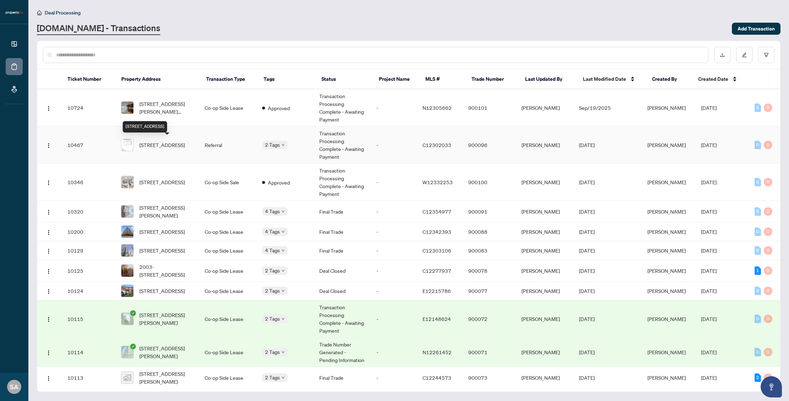
click at [181, 141] on span "[STREET_ADDRESS]" at bounding box center [161, 145] width 45 height 8
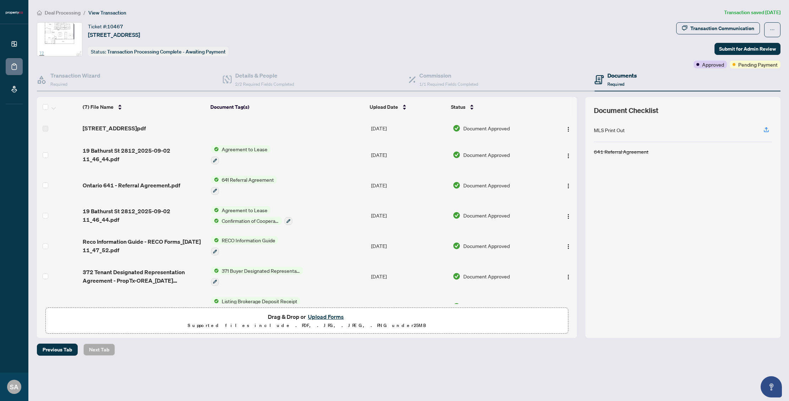
drag, startPoint x: 88, startPoint y: 34, endPoint x: 221, endPoint y: 32, distance: 133.4
click at [221, 32] on div "Ticket #: [STREET_ADDRESS] Status: Transaction Processing Complete - Awaiting P…" at bounding box center [158, 39] width 140 height 34
click at [63, 14] on span "Deal Processing" at bounding box center [63, 13] width 36 height 6
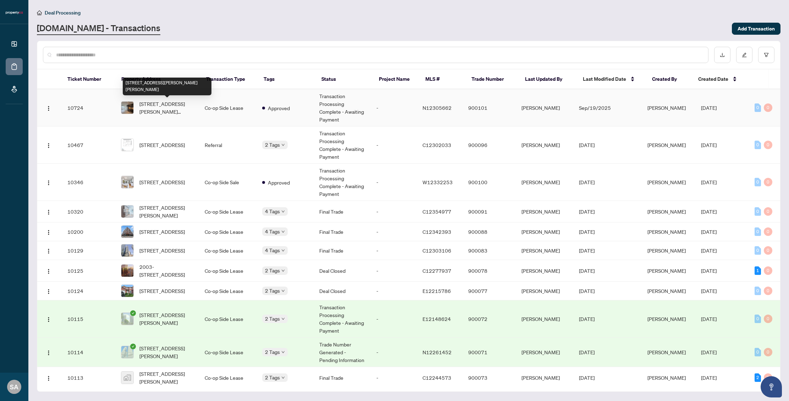
click at [166, 106] on span "[STREET_ADDRESS][PERSON_NAME][PERSON_NAME]" at bounding box center [166, 108] width 54 height 16
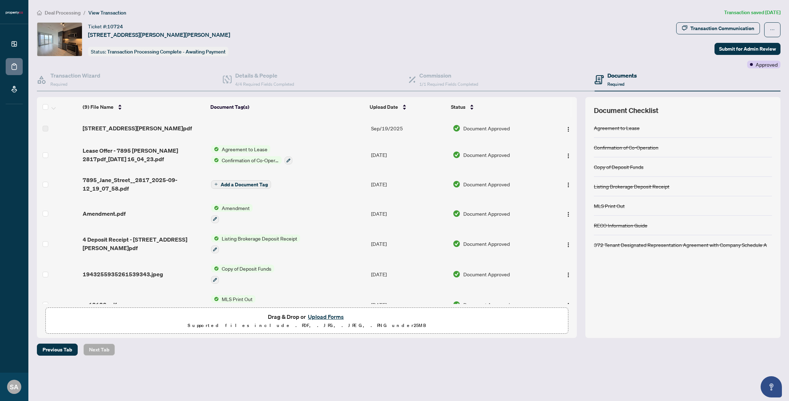
drag, startPoint x: 88, startPoint y: 35, endPoint x: 236, endPoint y: 39, distance: 147.9
click at [236, 39] on div "Ticket #: 10724 [STREET_ADDRESS][PERSON_NAME][PERSON_NAME] Status: Transaction …" at bounding box center [355, 39] width 636 height 34
